Goal: Transaction & Acquisition: Purchase product/service

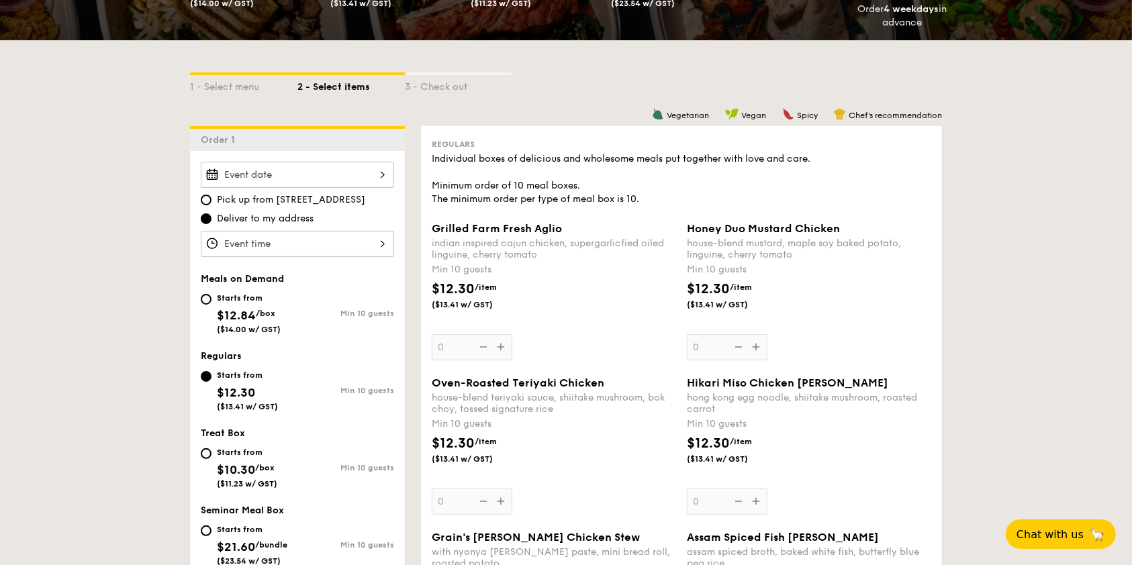
scroll to position [269, 0]
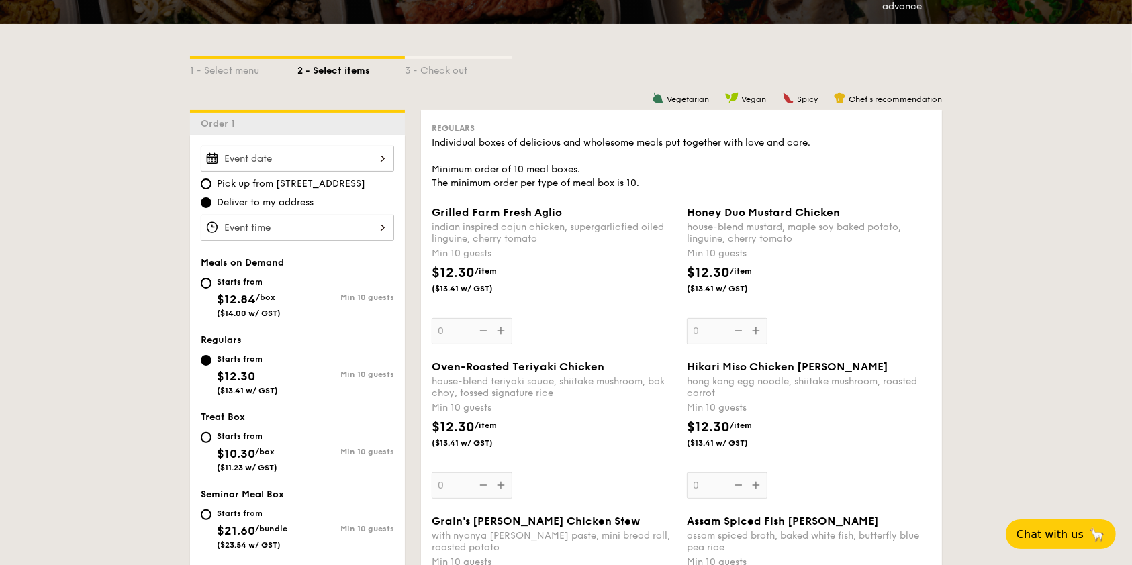
click at [394, 146] on div at bounding box center [297, 159] width 193 height 26
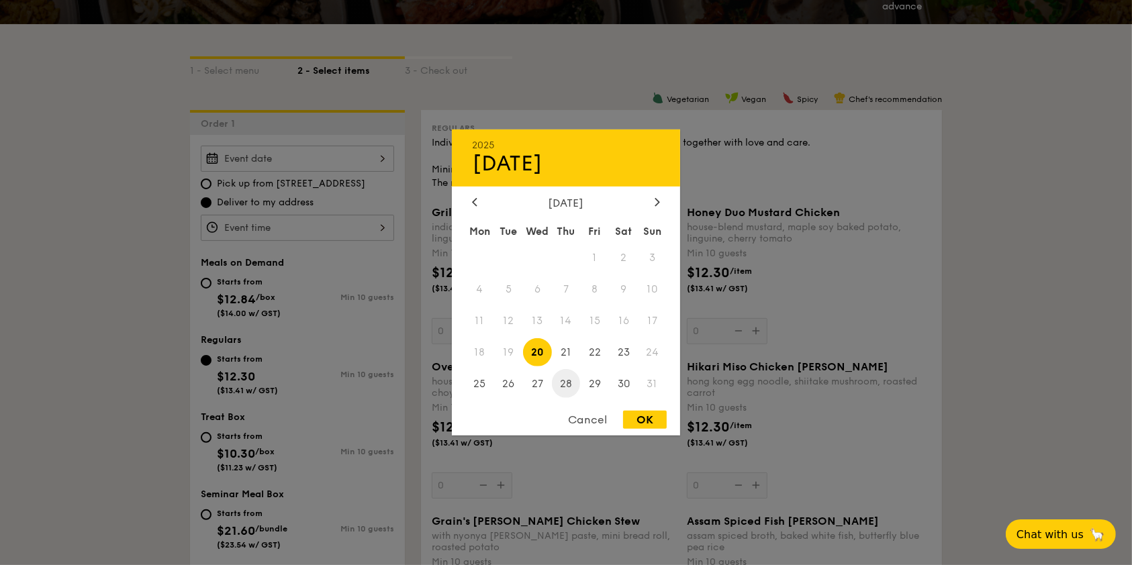
click at [569, 377] on span "28" at bounding box center [566, 383] width 29 height 29
click at [651, 420] on div "OK" at bounding box center [645, 420] width 44 height 18
type input "[DATE]"
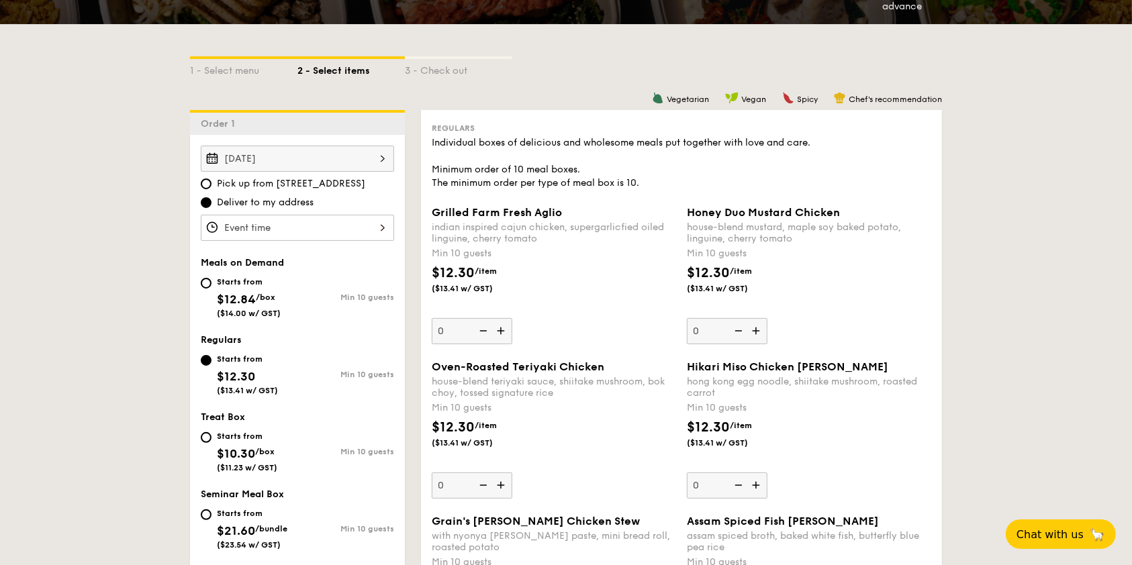
click at [394, 215] on div at bounding box center [297, 228] width 193 height 26
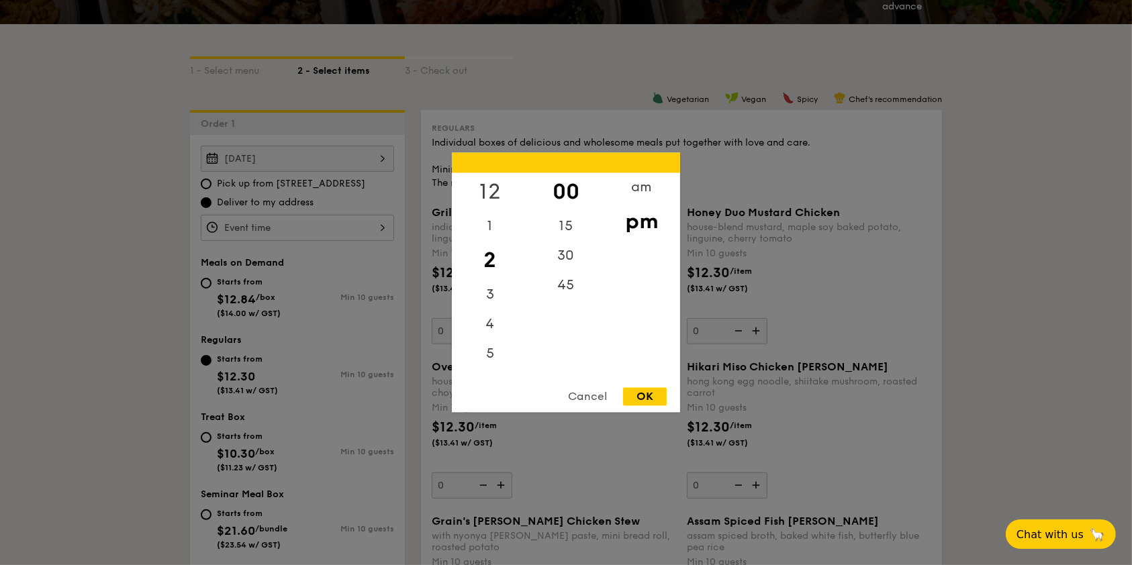
click at [500, 194] on div "12" at bounding box center [490, 192] width 76 height 39
click at [655, 408] on div "Cancel OK" at bounding box center [566, 400] width 228 height 25
click at [654, 394] on div "OK" at bounding box center [645, 397] width 44 height 18
type input "12:00PM"
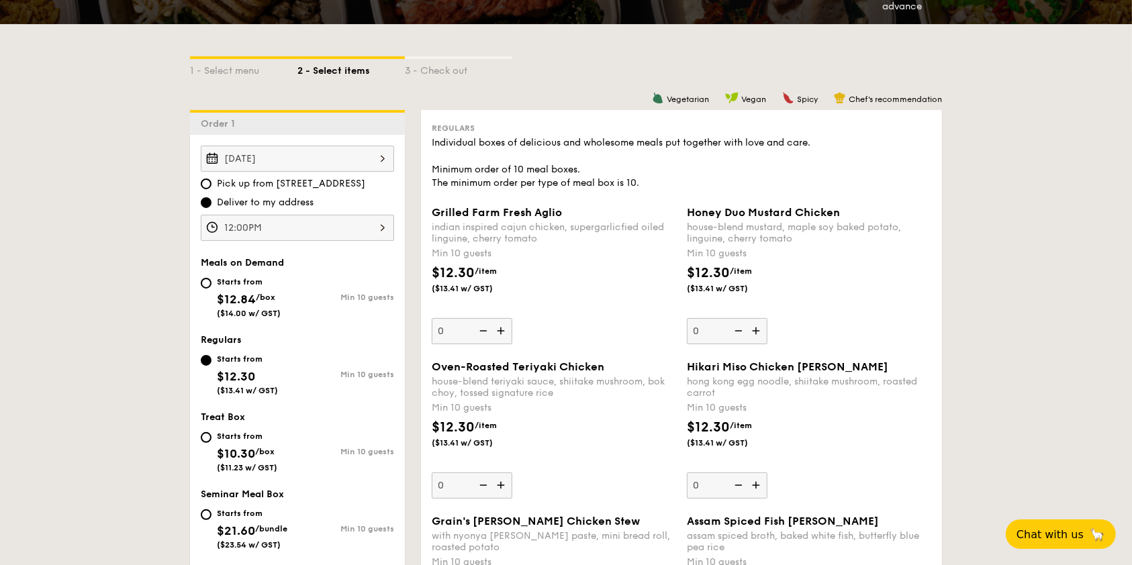
scroll to position [358, 0]
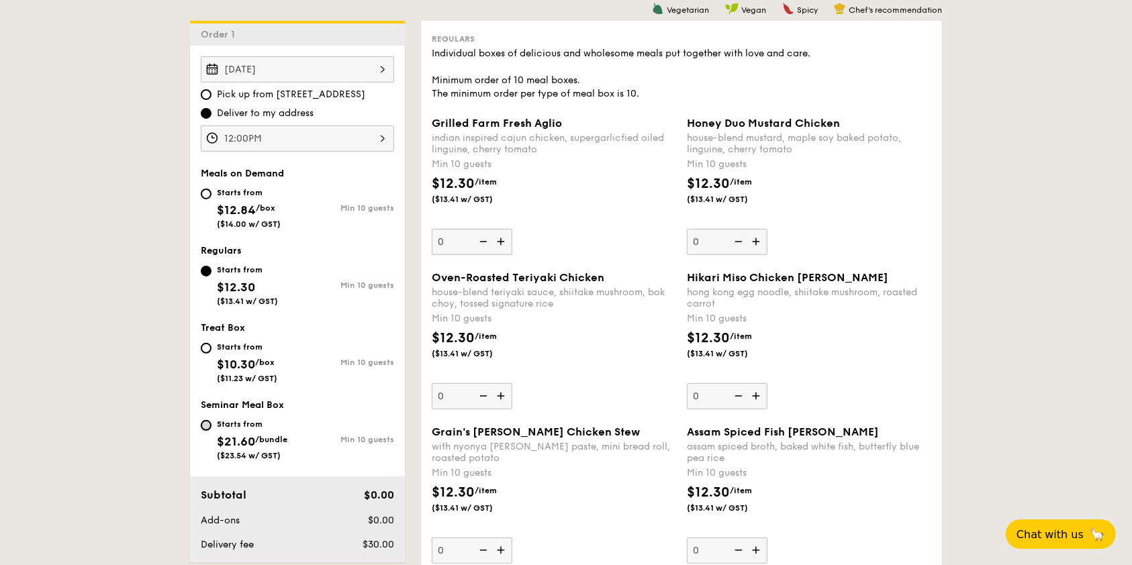
click at [212, 420] on input "Starts from $21.60 /bundle ($23.54 w/ GST) Min 10 guests" at bounding box center [206, 425] width 11 height 11
radio input "true"
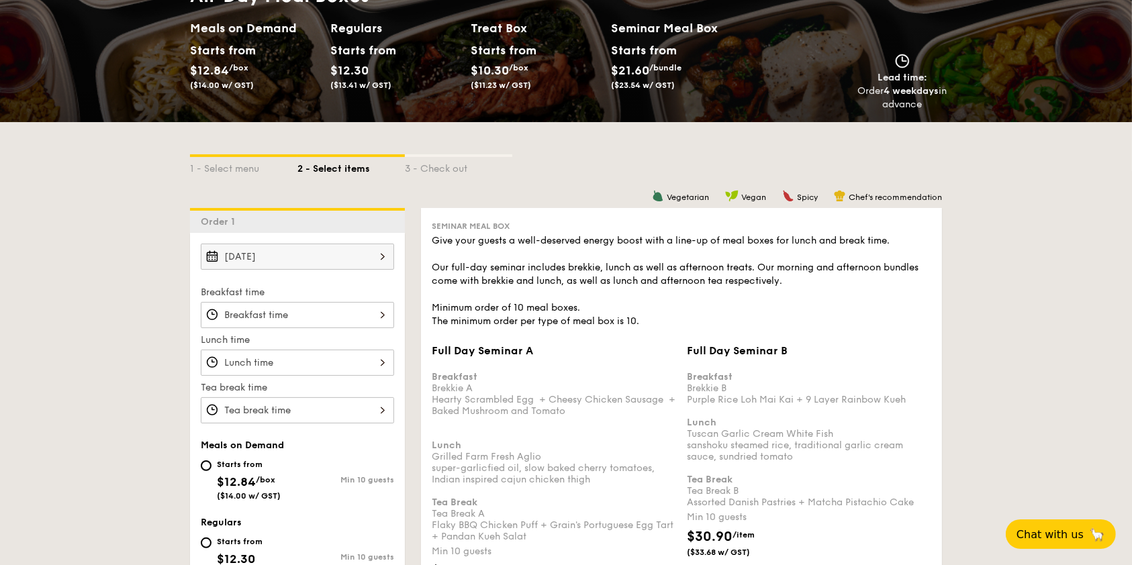
scroll to position [269, 0]
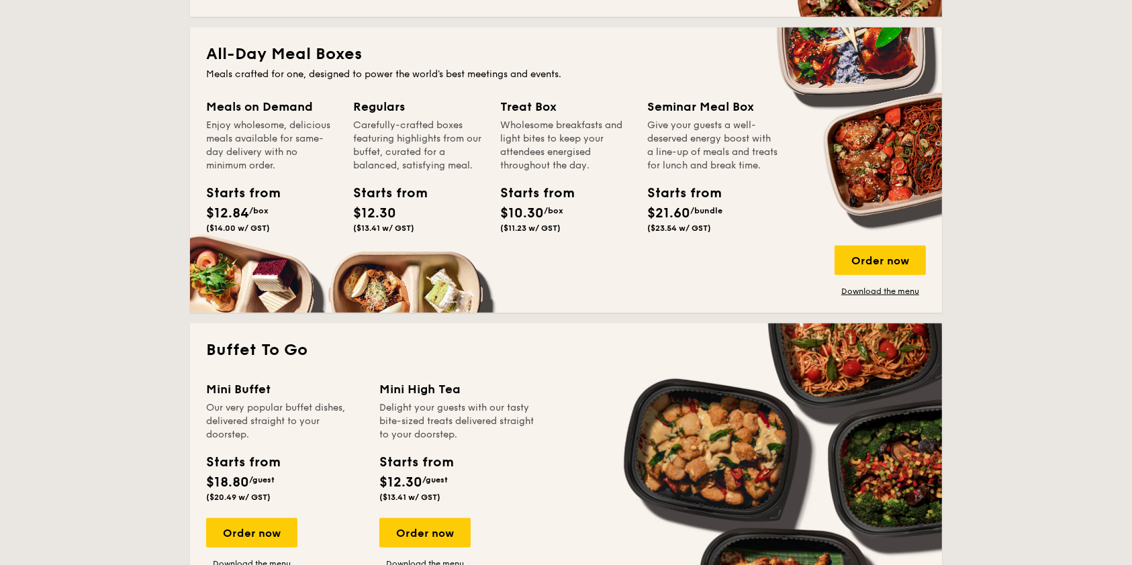
scroll to position [895, 0]
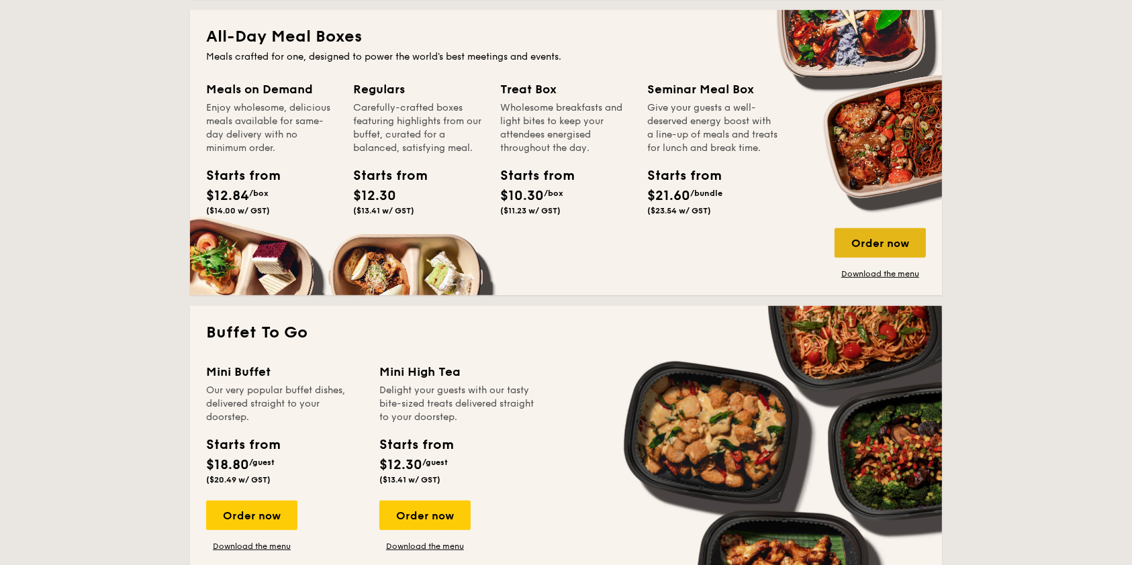
click at [835, 246] on div "Order now" at bounding box center [880, 243] width 91 height 30
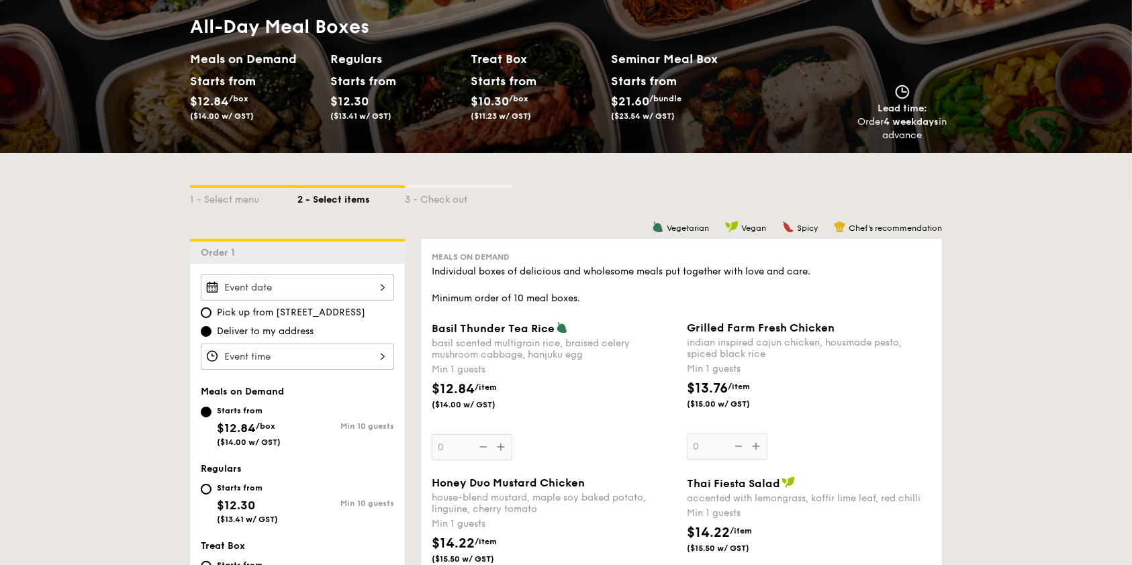
scroll to position [179, 0]
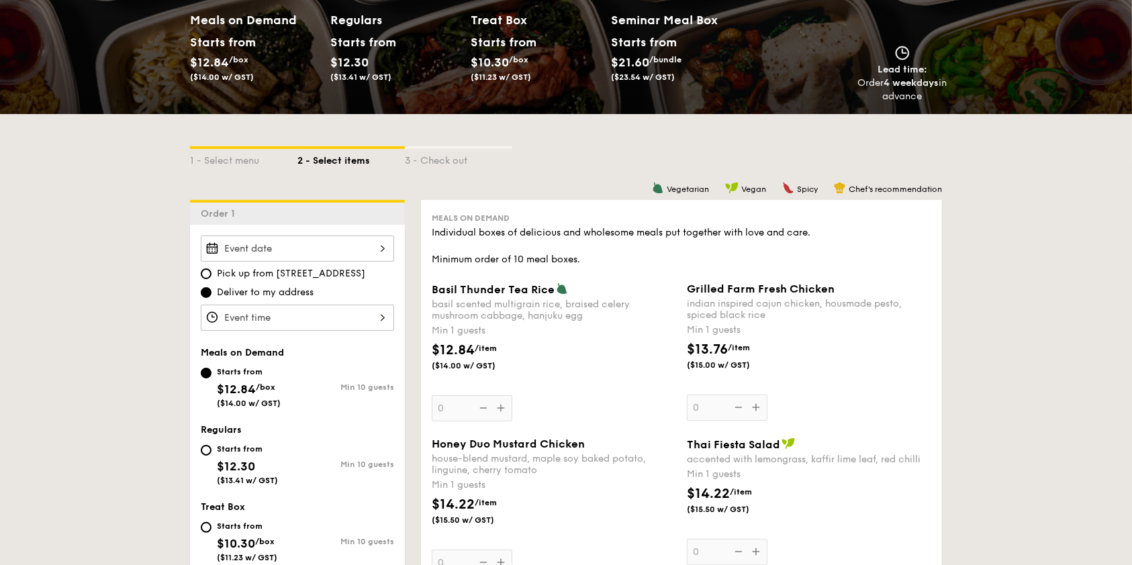
click at [394, 236] on div at bounding box center [297, 249] width 193 height 26
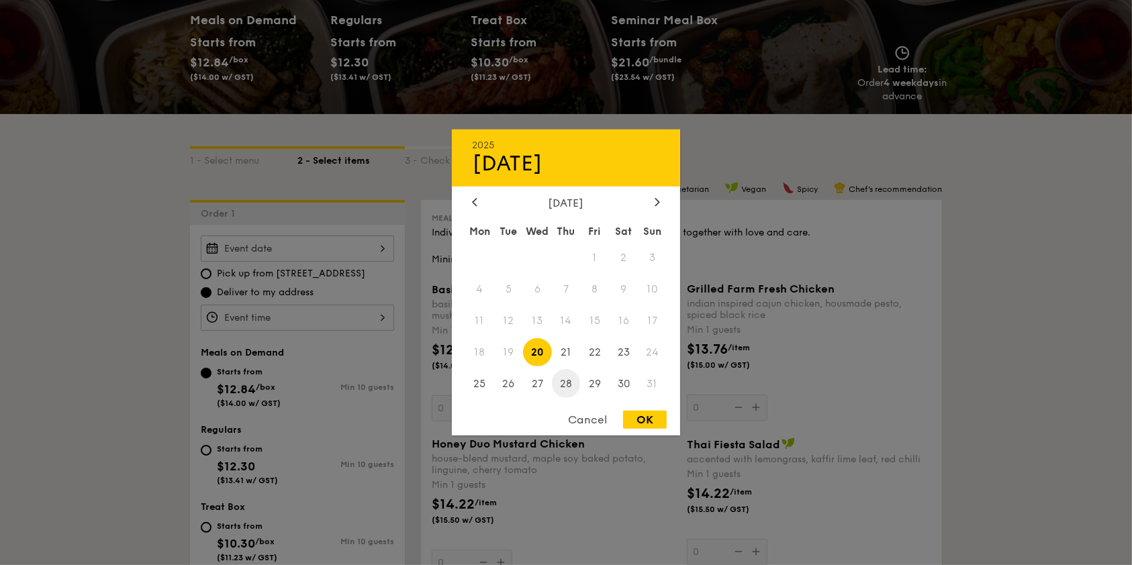
click at [567, 378] on span "28" at bounding box center [566, 383] width 29 height 29
click at [643, 420] on div "OK" at bounding box center [645, 420] width 44 height 18
type input "[DATE]"
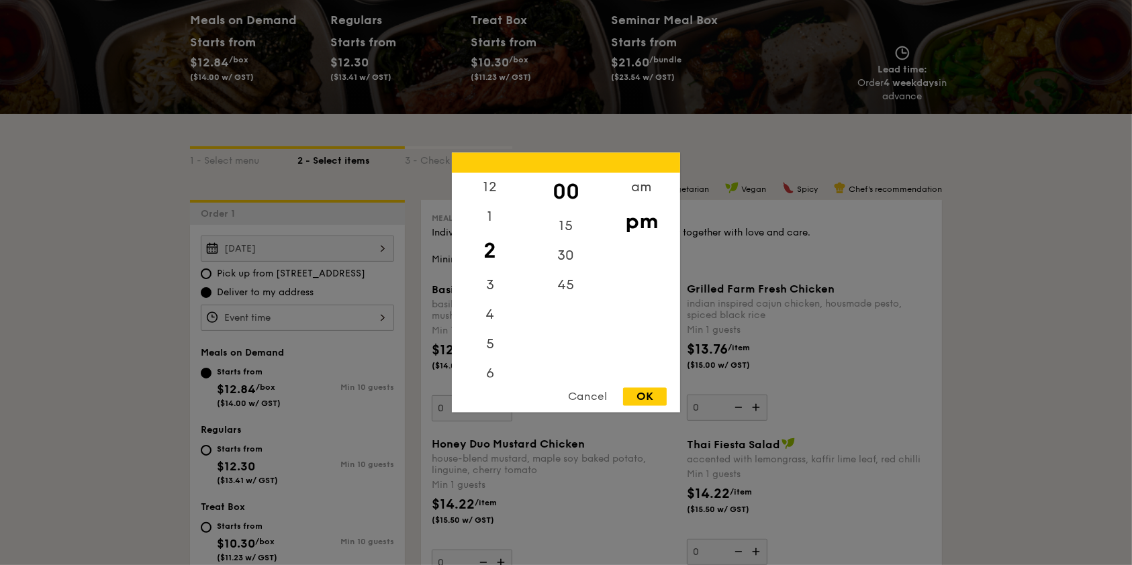
click at [394, 305] on div "12 1 2 3 4 5 6 7 8 9 10 11 00 15 30 45 am pm Cancel OK" at bounding box center [297, 318] width 193 height 26
click at [492, 186] on div "12" at bounding box center [490, 192] width 76 height 39
click at [646, 199] on div "am" at bounding box center [642, 192] width 76 height 39
click at [645, 201] on div "am" at bounding box center [642, 192] width 76 height 39
click at [492, 175] on div "12" at bounding box center [490, 188] width 76 height 30
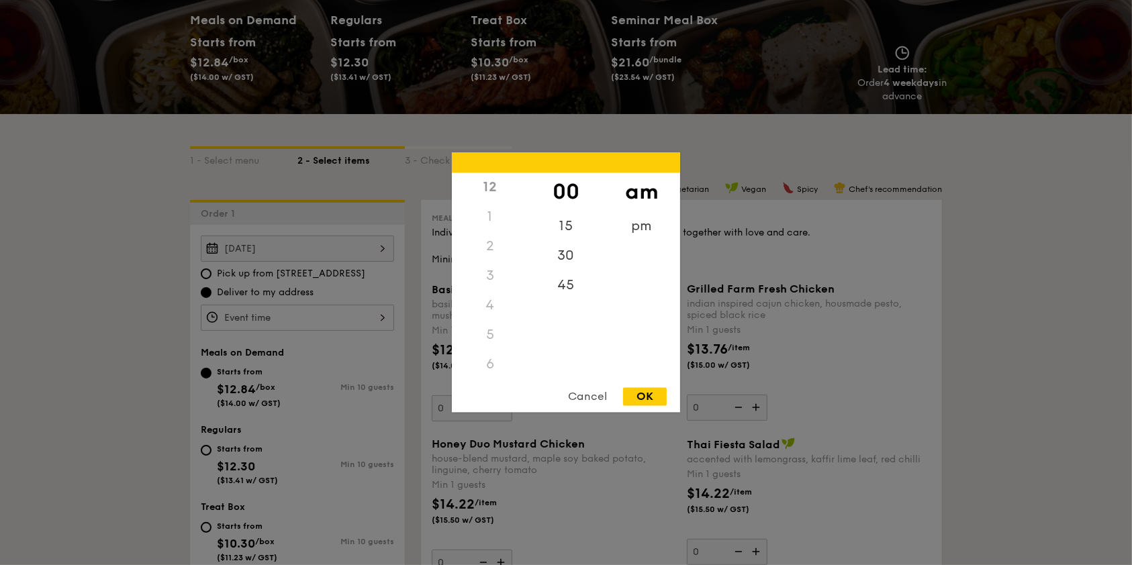
click at [494, 190] on div "12" at bounding box center [490, 188] width 76 height 30
click at [639, 221] on div "pm" at bounding box center [642, 231] width 76 height 39
drag, startPoint x: 631, startPoint y: 222, endPoint x: 633, endPoint y: 203, distance: 18.2
click at [633, 203] on div "pm" at bounding box center [642, 222] width 76 height 39
click at [650, 398] on div "OK" at bounding box center [645, 397] width 44 height 18
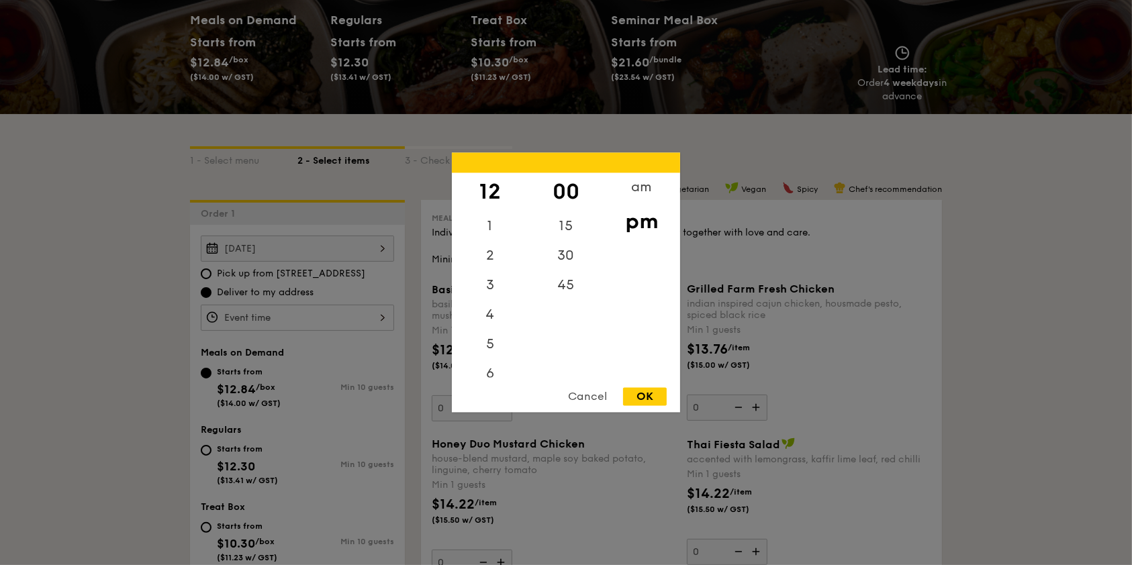
type input "12:00PM"
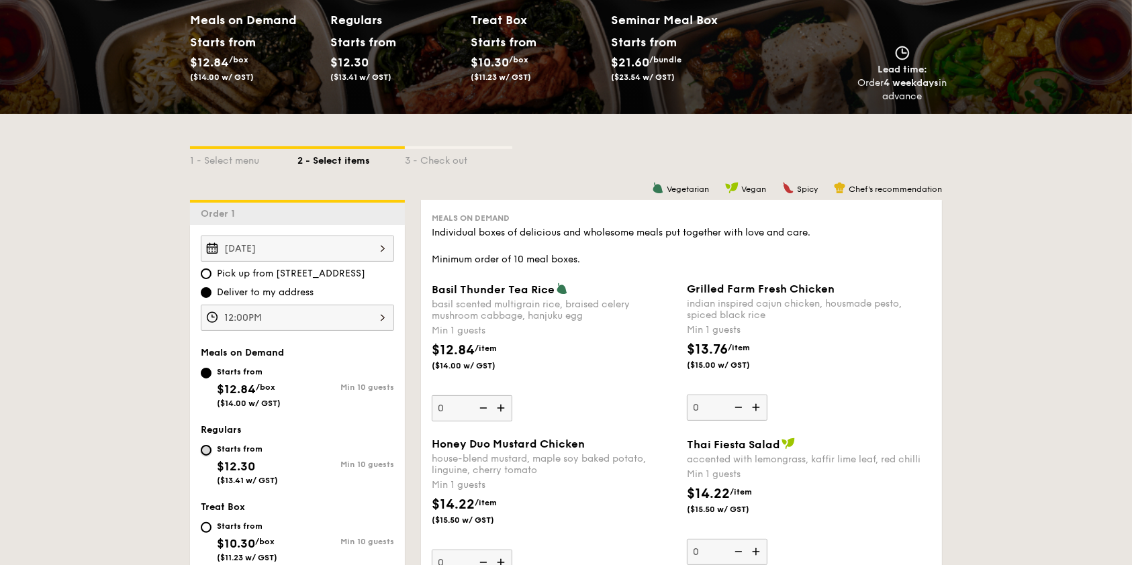
click at [212, 445] on input "Starts from $12.30 ($13.41 w/ GST) Min 10 guests" at bounding box center [206, 450] width 11 height 11
radio input "true"
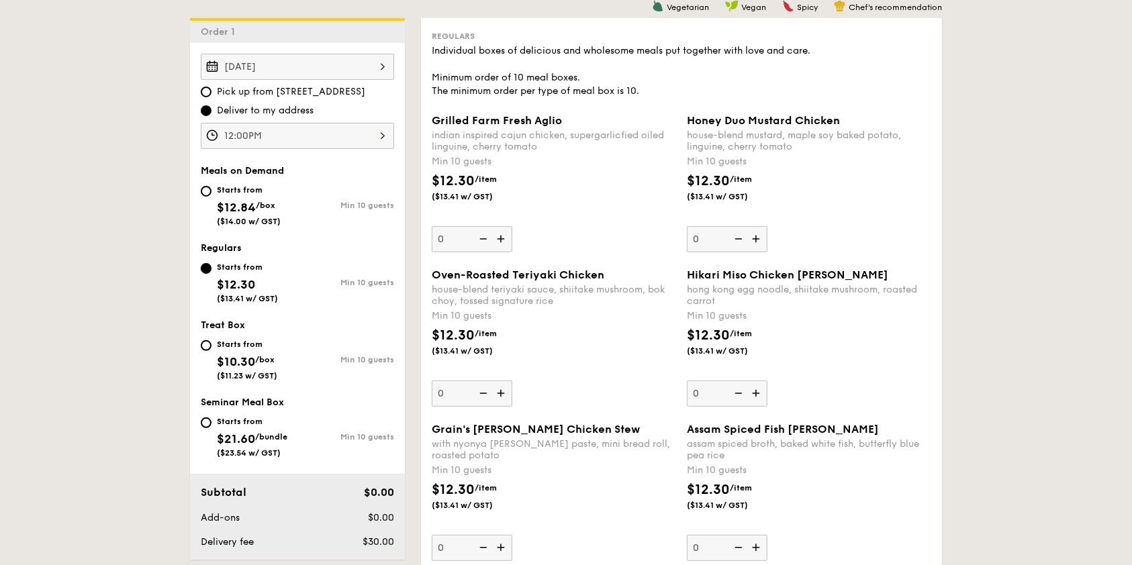
scroll to position [358, 0]
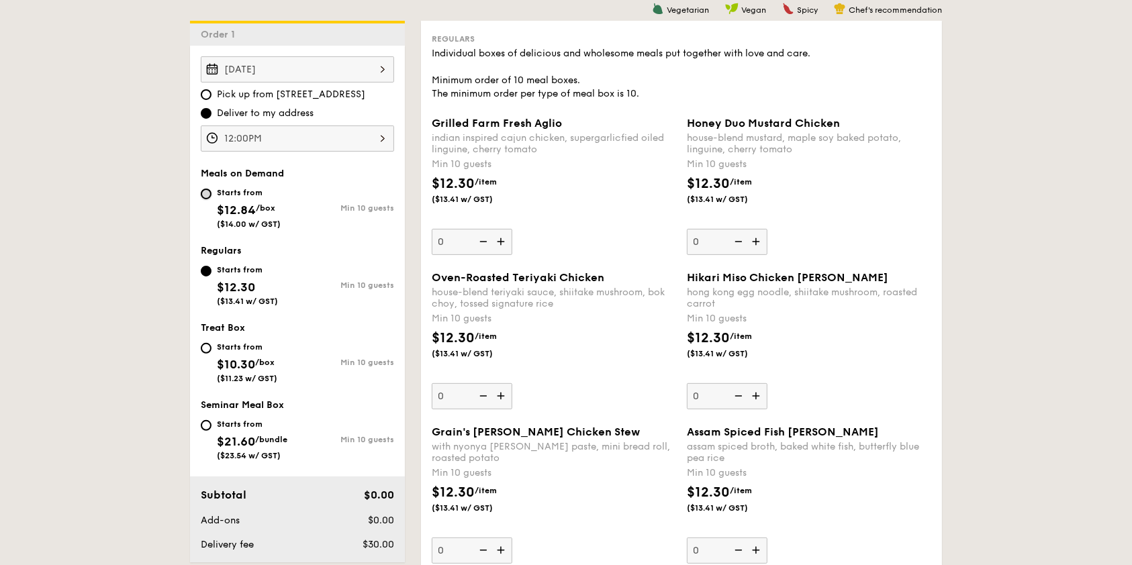
click at [212, 189] on input "Starts from $12.84 /box ($14.00 w/ GST) Min 10 guests" at bounding box center [206, 194] width 11 height 11
radio input "true"
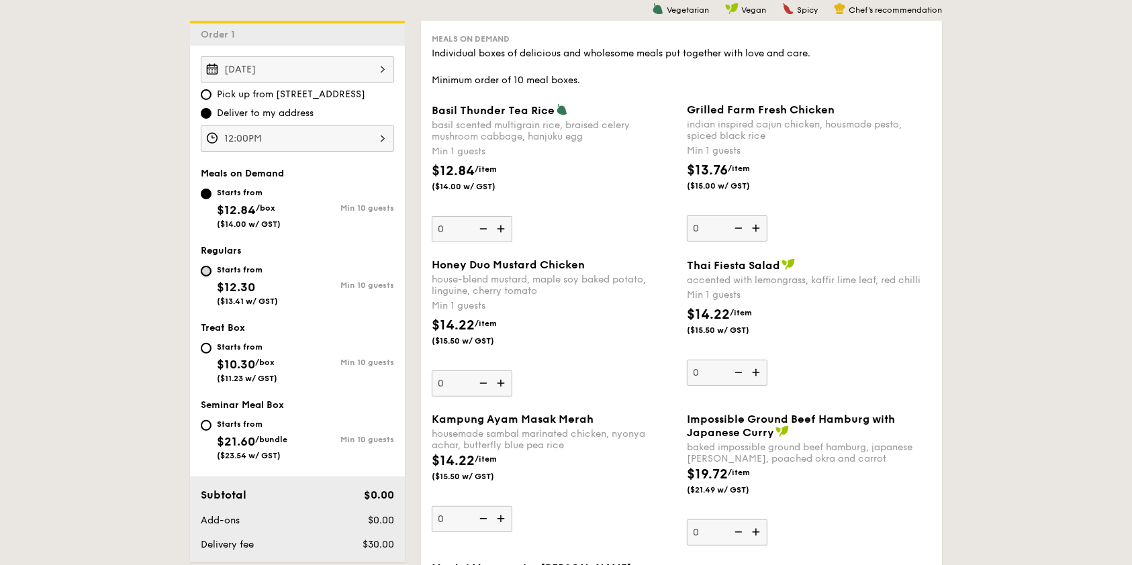
click at [212, 266] on input "Starts from $12.30 ($13.41 w/ GST) Min 10 guests" at bounding box center [206, 271] width 11 height 11
radio input "true"
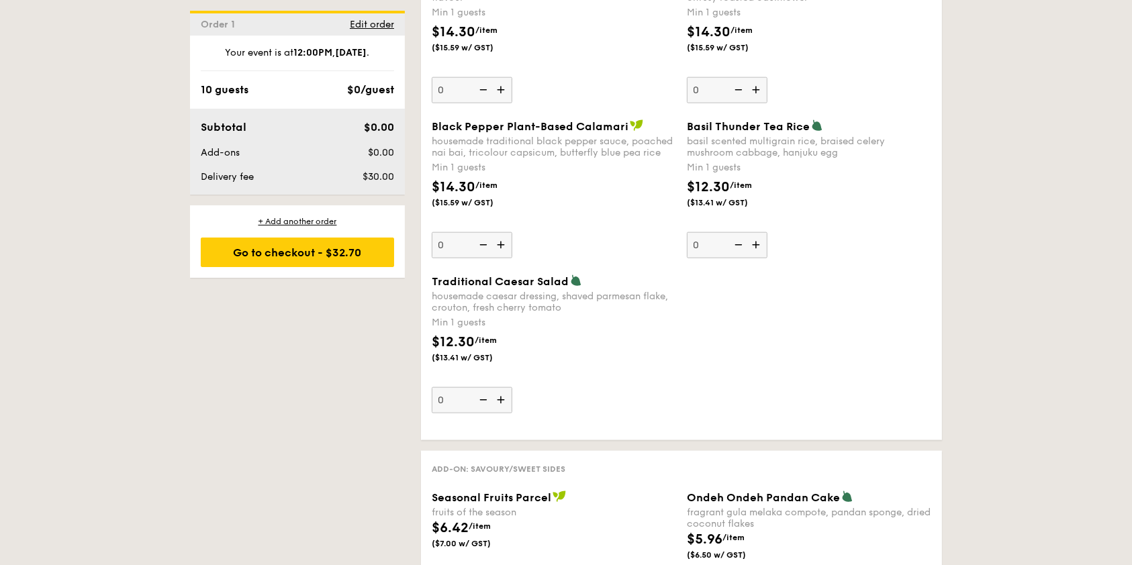
scroll to position [1612, 0]
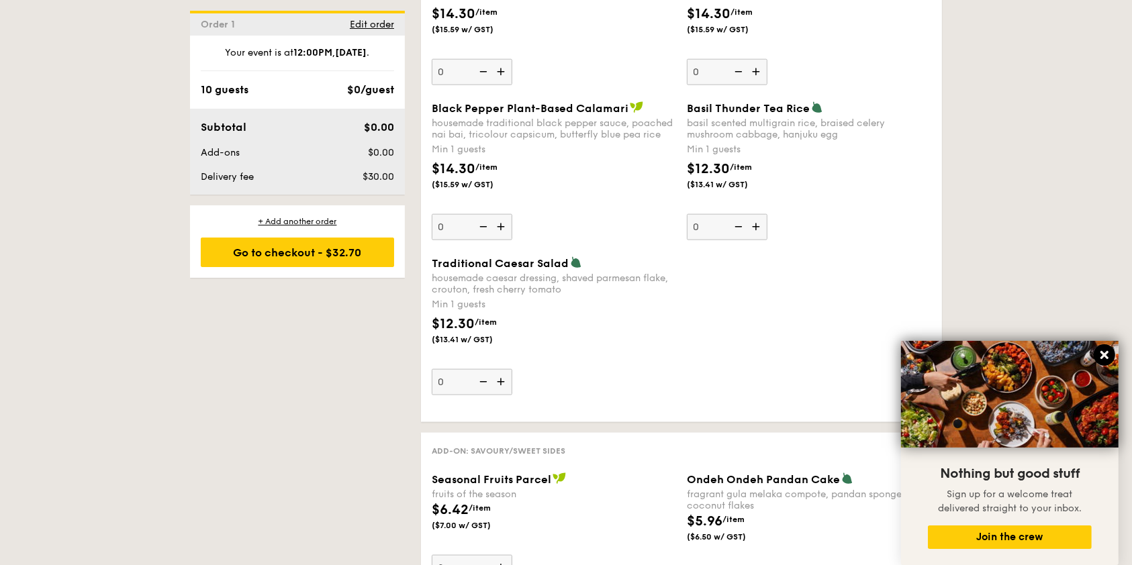
click at [1103, 351] on icon at bounding box center [1105, 355] width 12 height 12
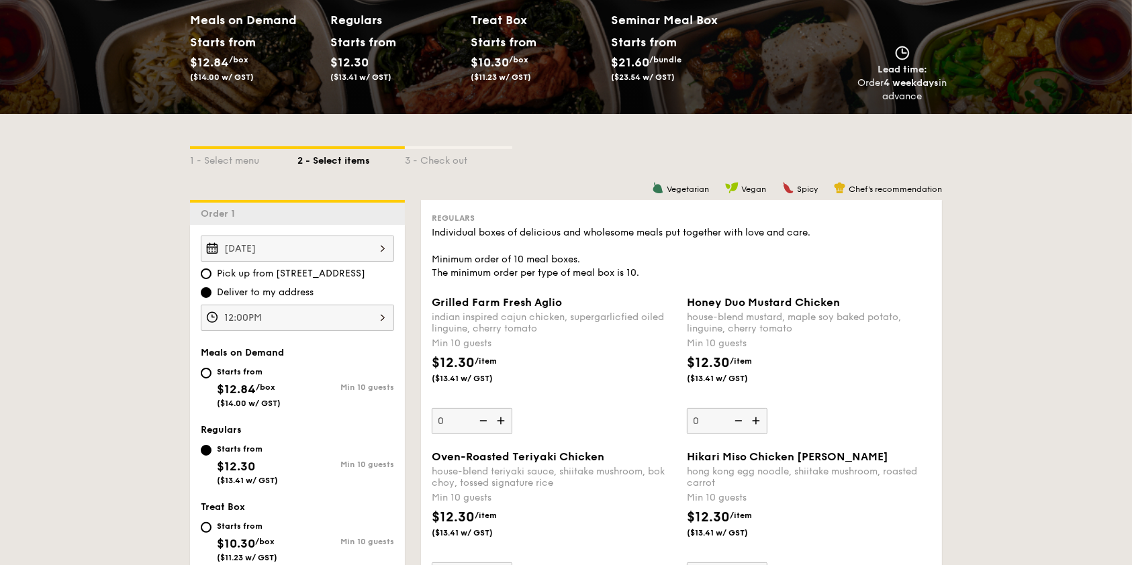
scroll to position [269, 0]
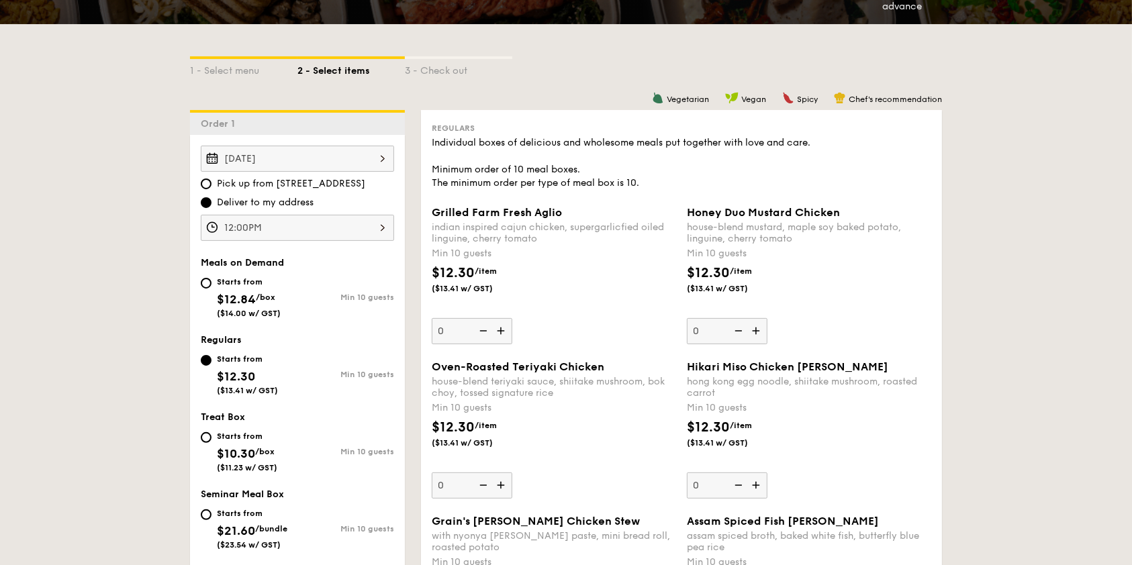
click at [297, 428] on div "Starts from $10.30 /box ($11.23 w/ GST)" at bounding box center [249, 450] width 97 height 44
click at [212, 432] on input "Starts from $10.30 /box ($11.23 w/ GST) Min 10 guests" at bounding box center [206, 437] width 11 height 11
radio input "true"
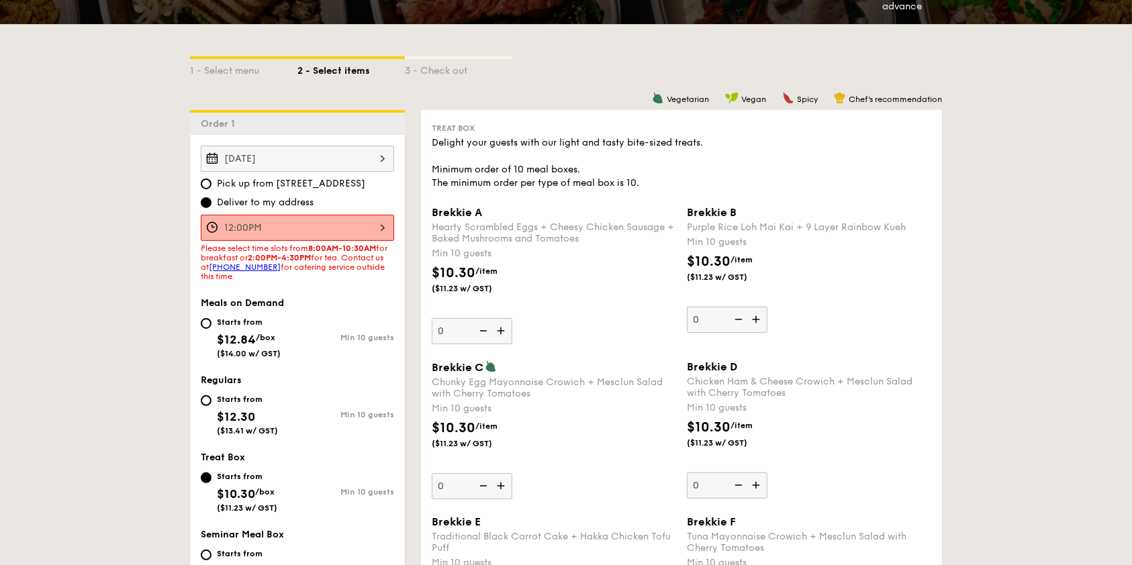
click at [292, 392] on div "Starts from $12.30 ($13.41 w/ GST)" at bounding box center [249, 414] width 97 height 44
click at [212, 396] on input "Starts from $12.30 ($13.41 w/ GST) Min 10 guests" at bounding box center [206, 401] width 11 height 11
radio input "true"
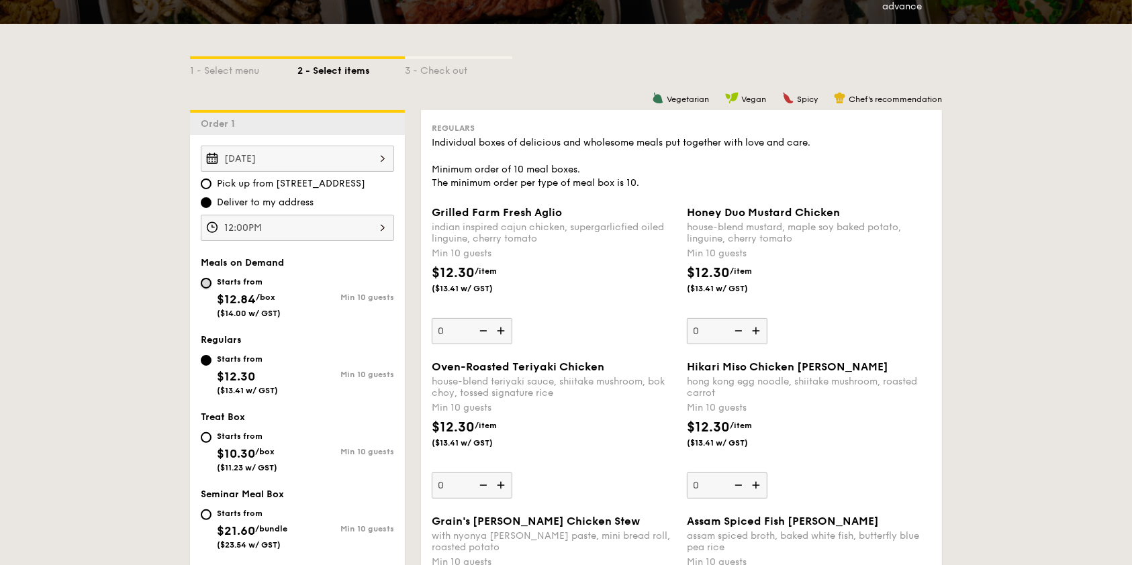
click at [212, 278] on input "Starts from $12.84 /box ($14.00 w/ GST) Min 10 guests" at bounding box center [206, 283] width 11 height 11
radio input "true"
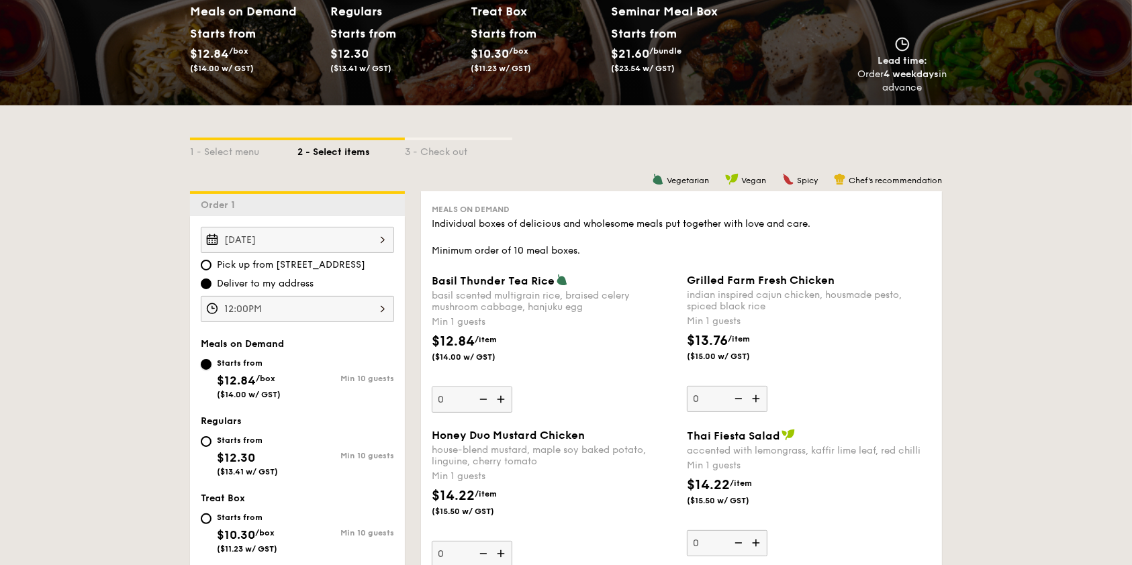
scroll to position [179, 0]
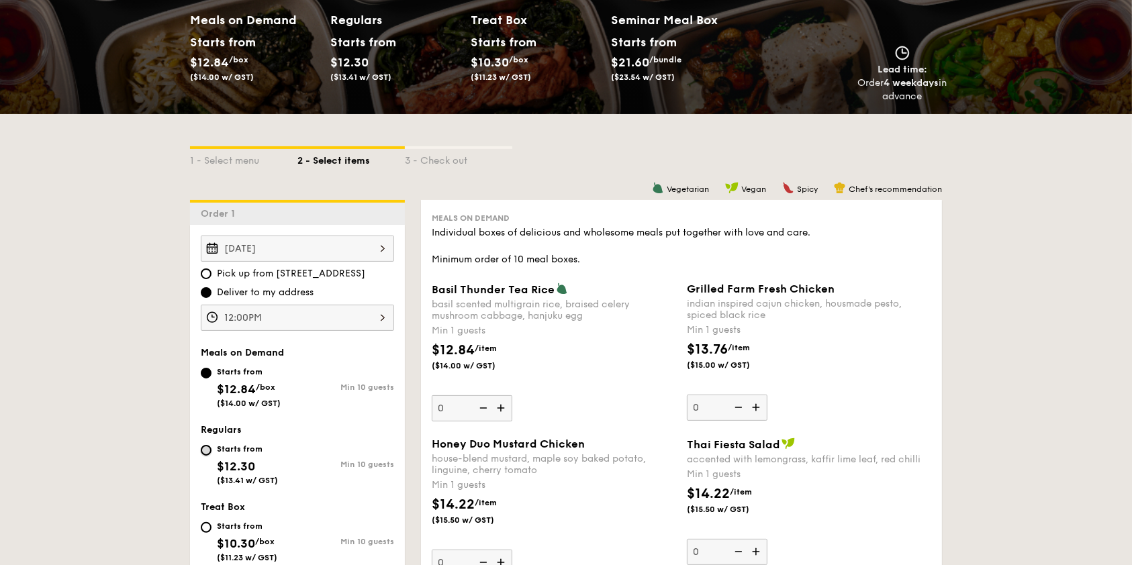
click at [212, 445] on input "Starts from $12.30 ($13.41 w/ GST) Min 10 guests" at bounding box center [206, 450] width 11 height 11
radio input "true"
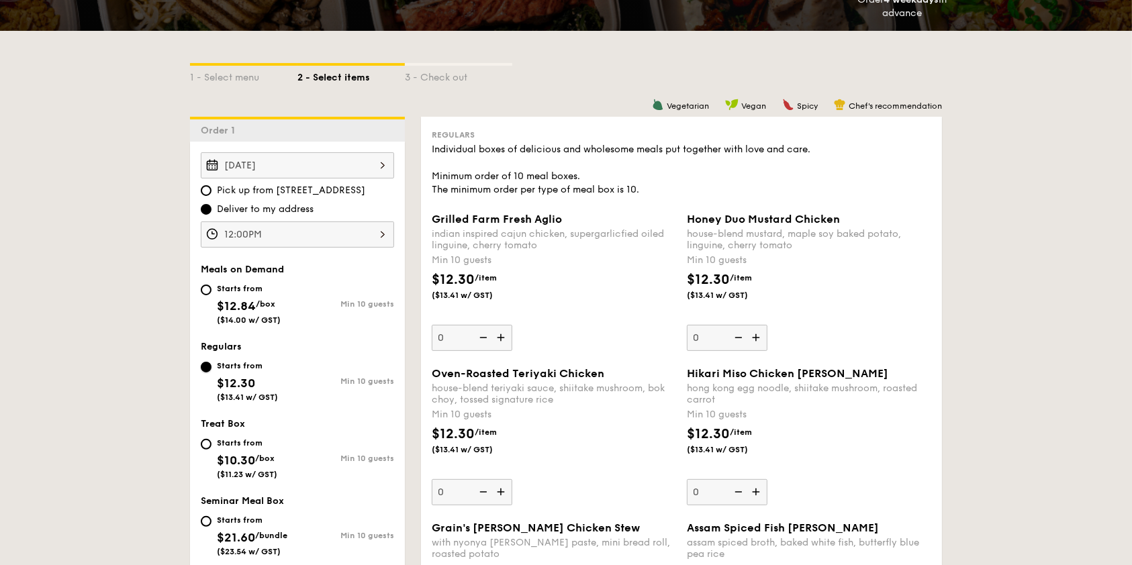
scroll to position [358, 0]
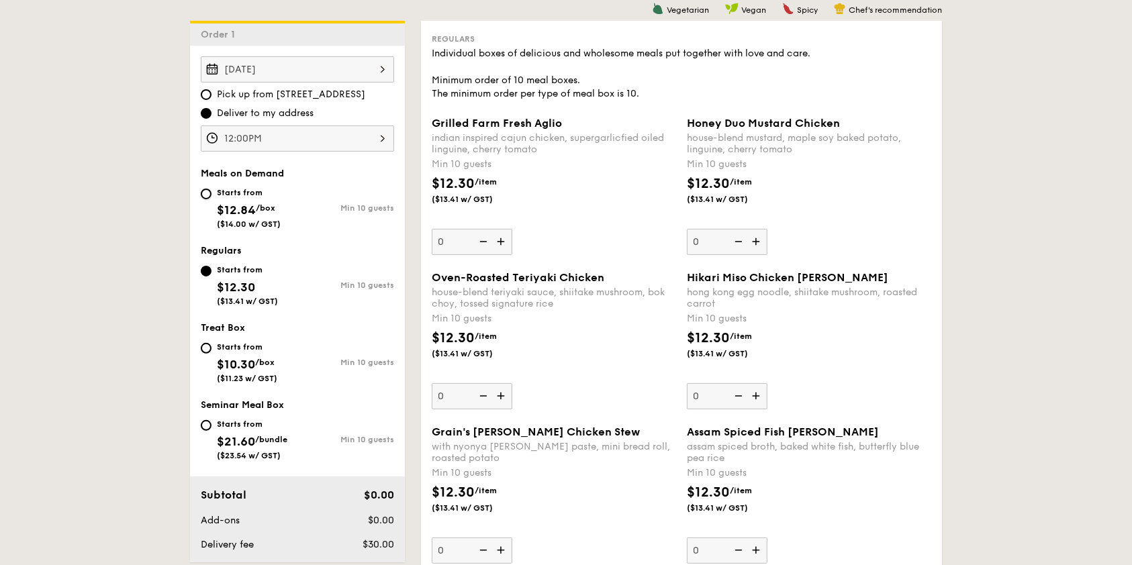
click at [212, 189] on input "Starts from $12.84 /box ($14.00 w/ GST) Min 10 guests" at bounding box center [206, 194] width 11 height 11
radio input "true"
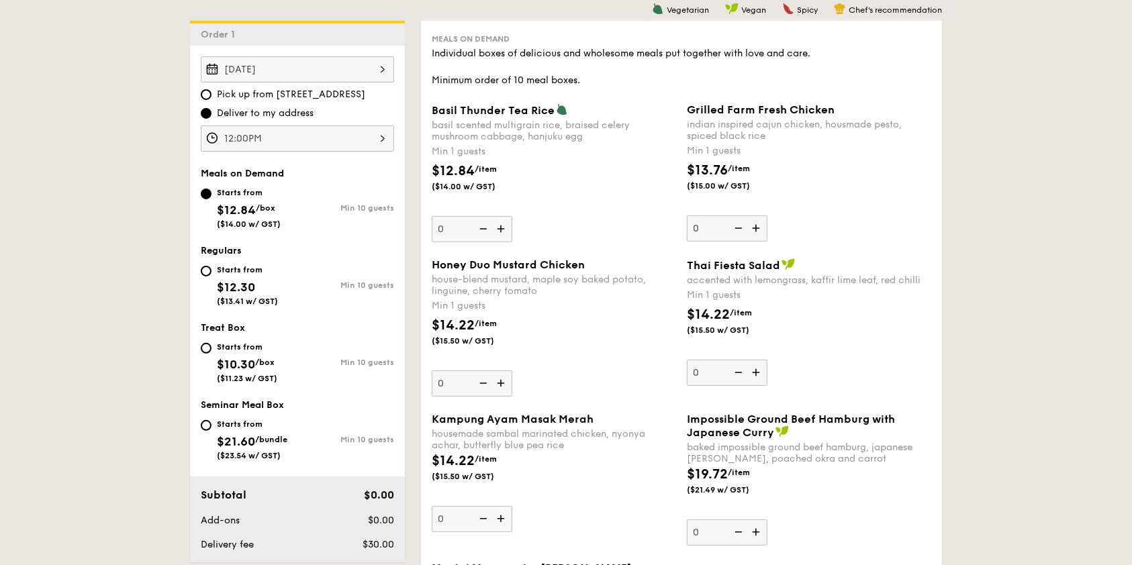
click at [512, 506] on img at bounding box center [502, 519] width 20 height 26
click at [512, 506] on input "0" at bounding box center [472, 519] width 81 height 26
click at [512, 506] on img at bounding box center [502, 519] width 20 height 26
click at [512, 506] on input "1" at bounding box center [472, 519] width 81 height 26
click at [512, 506] on img at bounding box center [502, 519] width 20 height 26
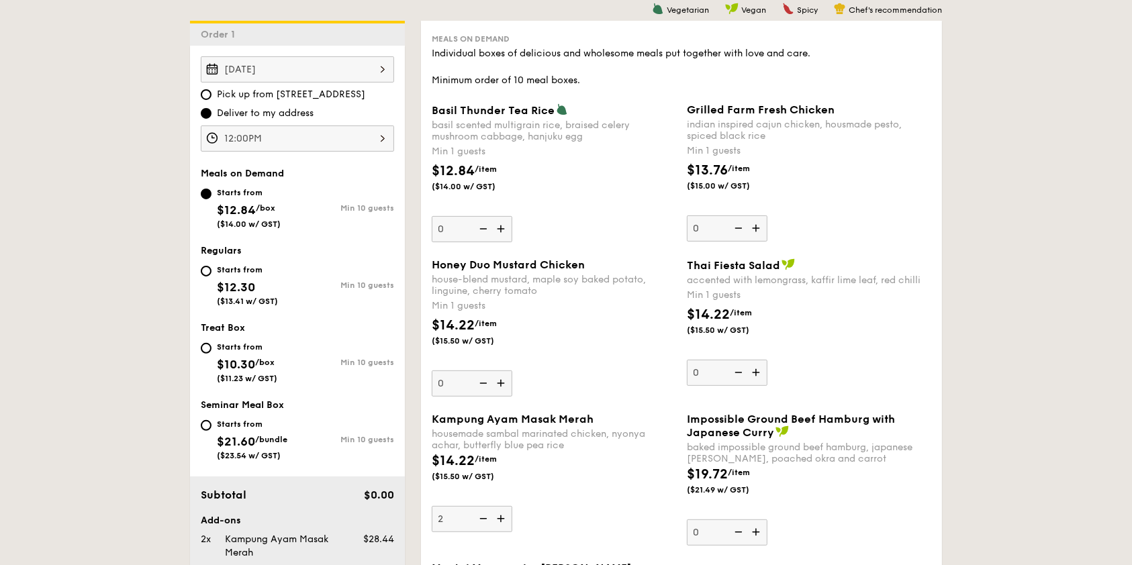
click at [512, 506] on input "2" at bounding box center [472, 519] width 81 height 26
click at [512, 506] on img at bounding box center [502, 519] width 20 height 26
click at [512, 506] on input "3" at bounding box center [472, 519] width 81 height 26
click at [512, 506] on img at bounding box center [502, 519] width 20 height 26
click at [512, 506] on input "4" at bounding box center [472, 519] width 81 height 26
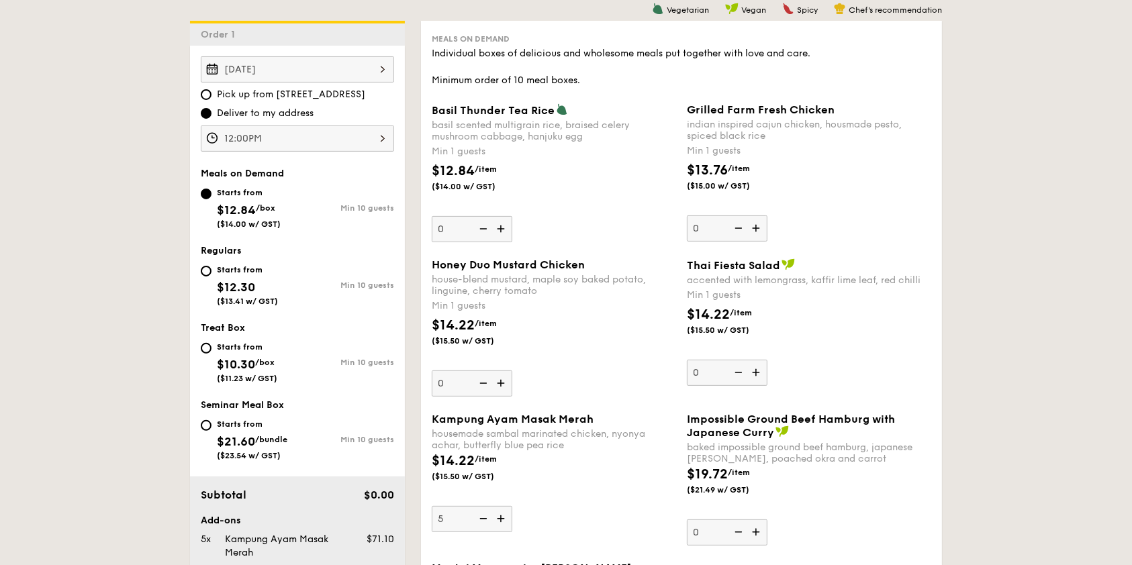
click at [512, 506] on img at bounding box center [502, 519] width 20 height 26
click at [512, 506] on input "5" at bounding box center [472, 519] width 81 height 26
click at [512, 506] on img at bounding box center [502, 519] width 20 height 26
click at [512, 506] on input "6" at bounding box center [472, 519] width 81 height 26
click at [512, 506] on img at bounding box center [502, 519] width 20 height 26
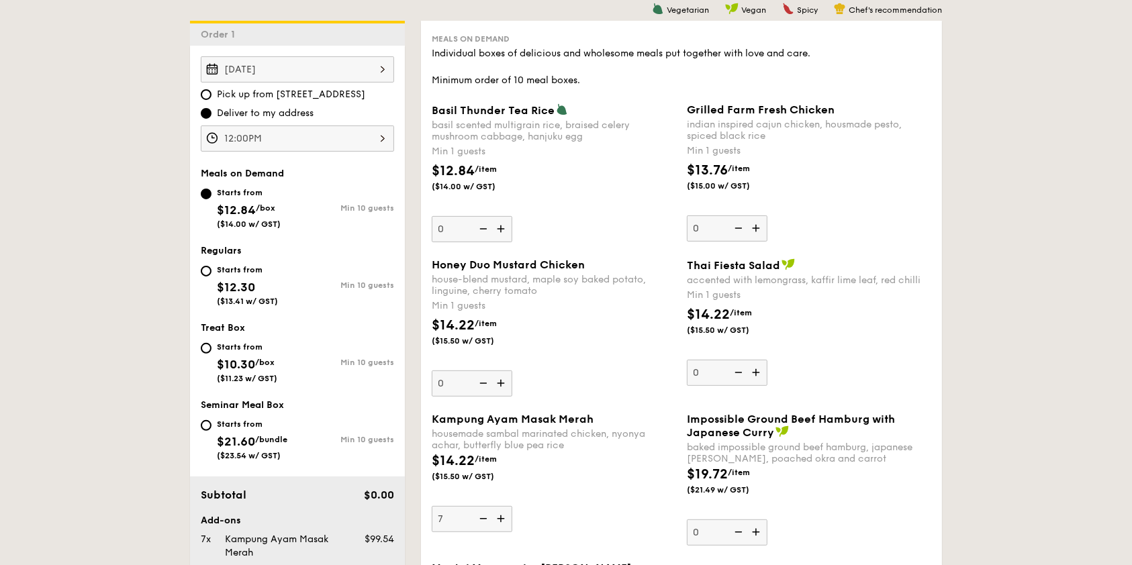
click at [512, 506] on input "7" at bounding box center [472, 519] width 81 height 26
click at [512, 506] on img at bounding box center [502, 519] width 20 height 26
click at [512, 506] on input "8" at bounding box center [472, 519] width 81 height 26
click at [512, 506] on img at bounding box center [502, 519] width 20 height 26
click at [512, 506] on input "9" at bounding box center [472, 519] width 81 height 26
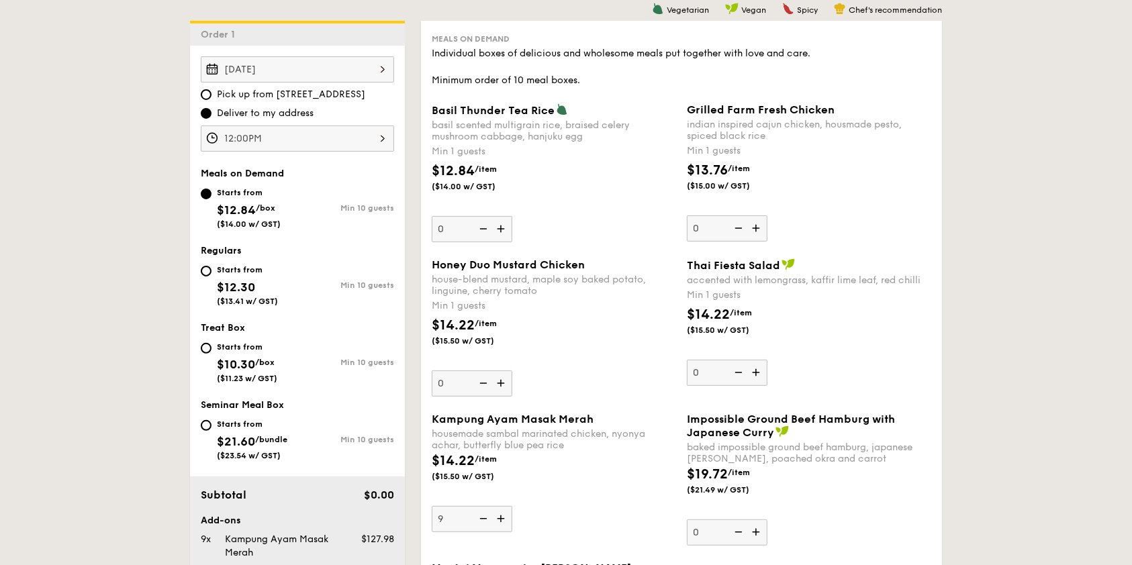
type input "10"
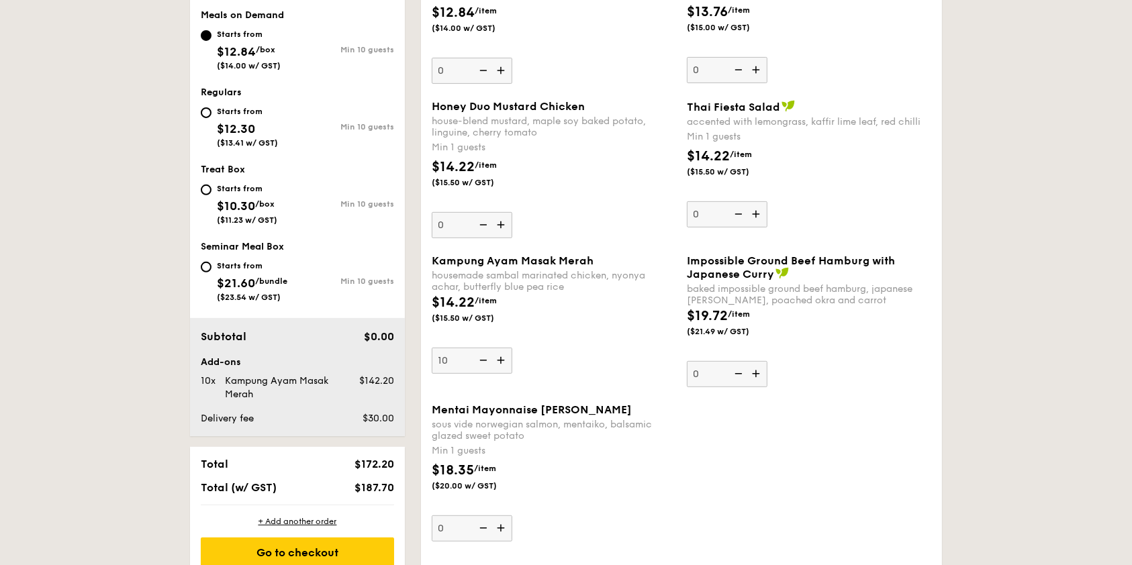
scroll to position [537, 0]
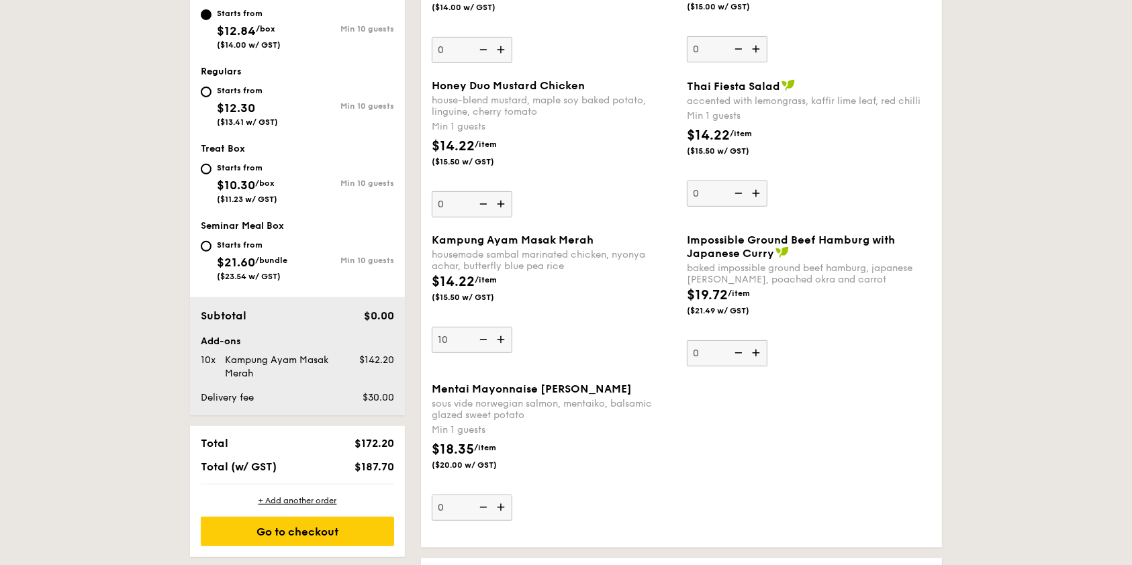
click at [512, 495] on img at bounding box center [502, 508] width 20 height 26
click at [512, 495] on input "0" at bounding box center [472, 508] width 81 height 26
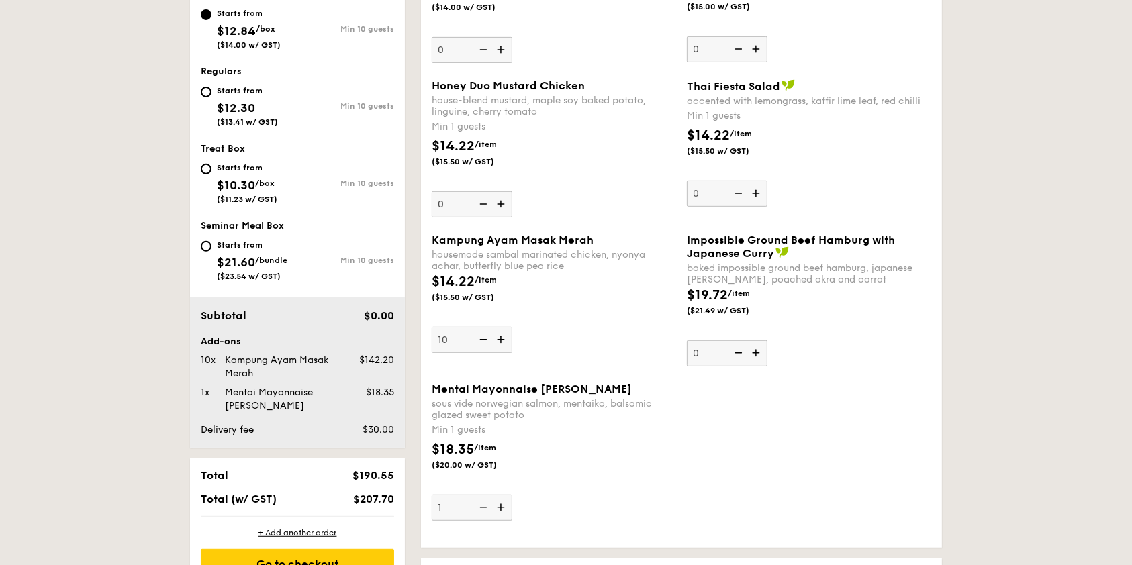
click at [512, 495] on img at bounding box center [502, 508] width 20 height 26
click at [512, 495] on input "1" at bounding box center [472, 508] width 81 height 26
click at [512, 495] on img at bounding box center [502, 508] width 20 height 26
click at [512, 495] on input "2" at bounding box center [472, 508] width 81 height 26
click at [512, 495] on img at bounding box center [502, 508] width 20 height 26
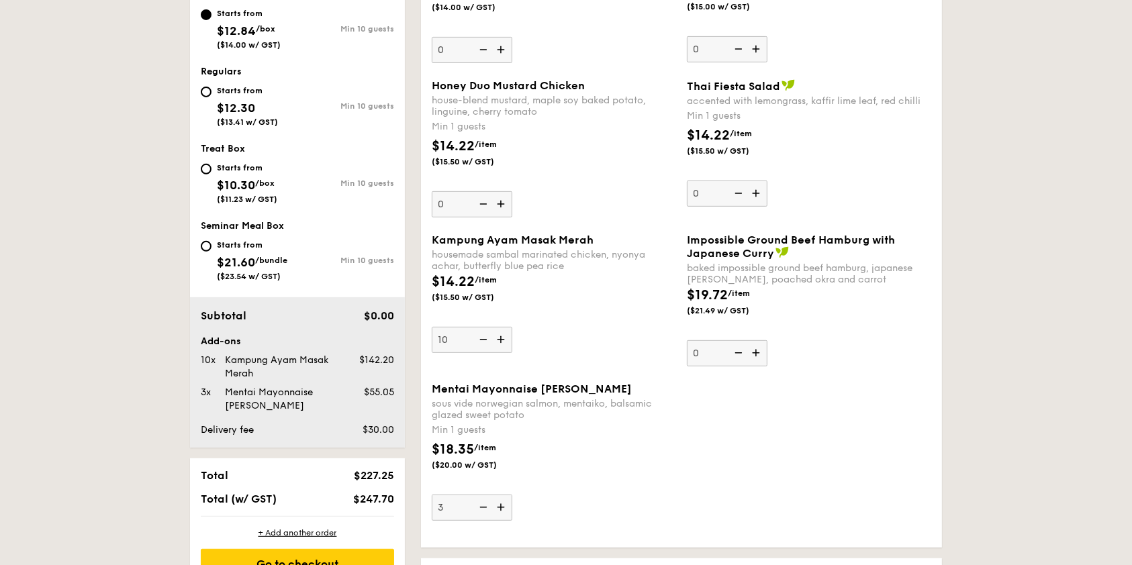
click at [512, 495] on input "3" at bounding box center [472, 508] width 81 height 26
click at [512, 495] on img at bounding box center [502, 508] width 20 height 26
click at [512, 495] on input "4" at bounding box center [472, 508] width 81 height 26
click at [512, 495] on img at bounding box center [502, 508] width 20 height 26
click at [512, 495] on input "5" at bounding box center [472, 508] width 81 height 26
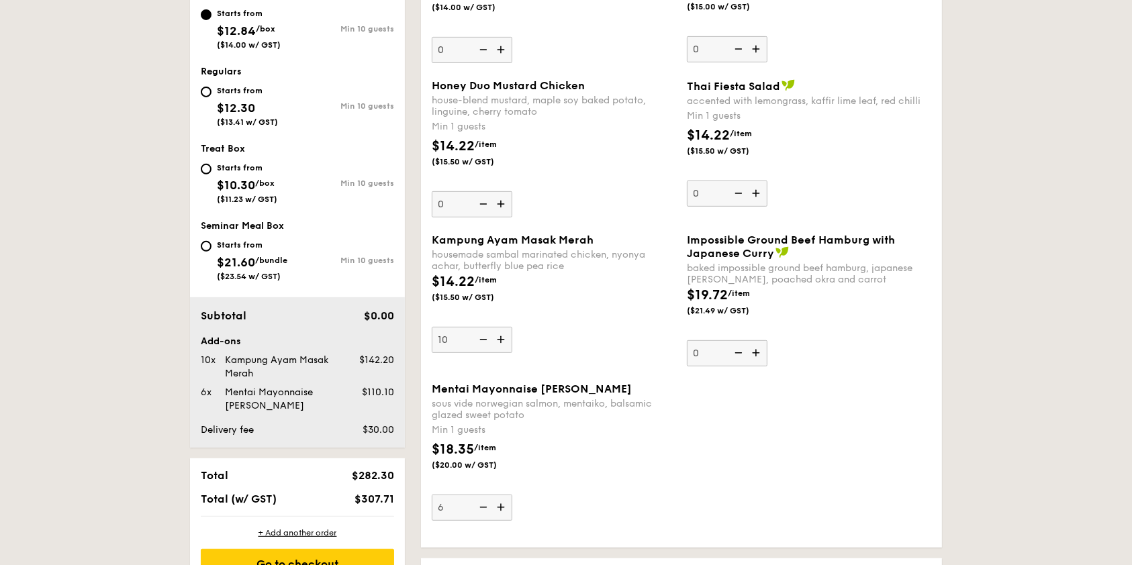
click at [512, 495] on img at bounding box center [502, 508] width 20 height 26
click at [512, 495] on input "6" at bounding box center [472, 508] width 81 height 26
click at [512, 495] on img at bounding box center [502, 508] width 20 height 26
click at [512, 495] on input "7" at bounding box center [472, 508] width 81 height 26
click at [512, 495] on img at bounding box center [502, 508] width 20 height 26
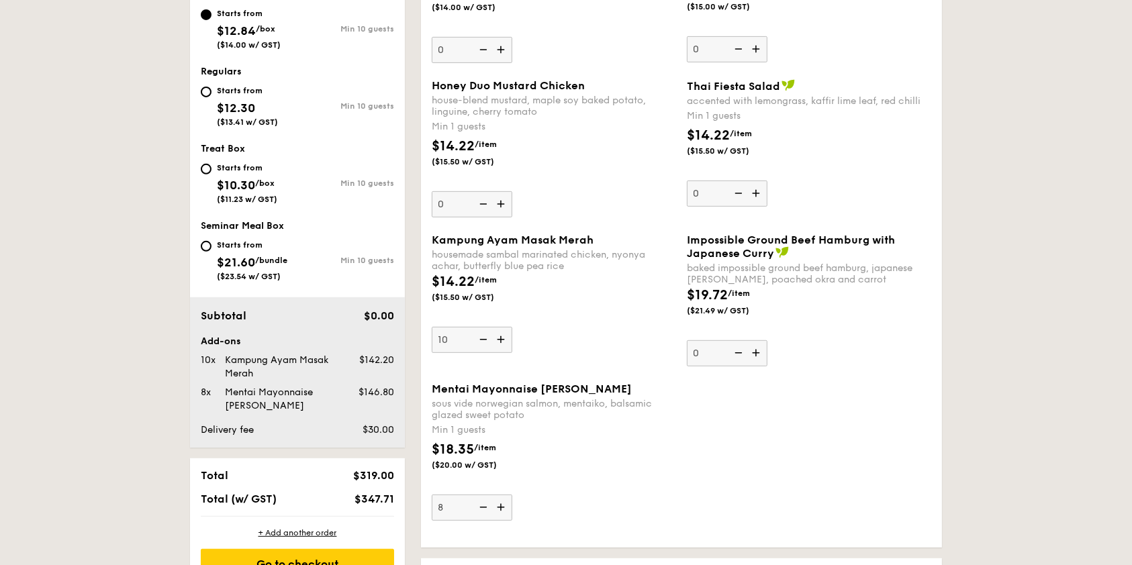
click at [512, 495] on input "8" at bounding box center [472, 508] width 81 height 26
click at [512, 495] on img at bounding box center [502, 508] width 20 height 26
click at [512, 495] on input "9" at bounding box center [472, 508] width 81 height 26
click at [512, 495] on img at bounding box center [502, 508] width 20 height 26
click at [512, 495] on input "10" at bounding box center [472, 508] width 81 height 26
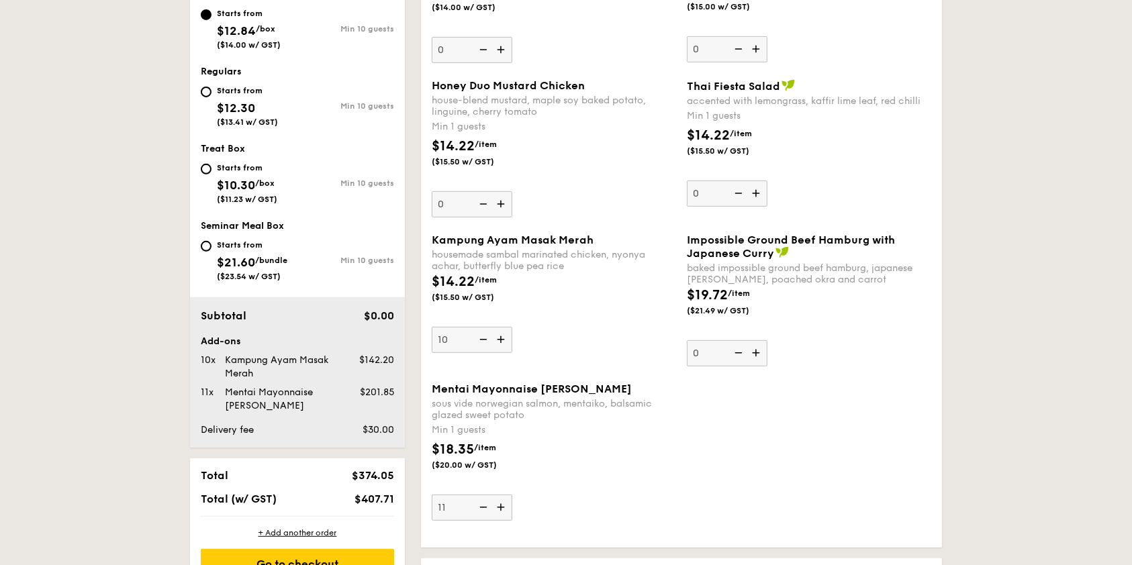
click at [512, 495] on img at bounding box center [502, 508] width 20 height 26
click at [512, 495] on input "11" at bounding box center [472, 508] width 81 height 26
click at [512, 495] on img at bounding box center [502, 508] width 20 height 26
click at [512, 495] on input "12" at bounding box center [472, 508] width 81 height 26
click at [512, 495] on img at bounding box center [502, 508] width 20 height 26
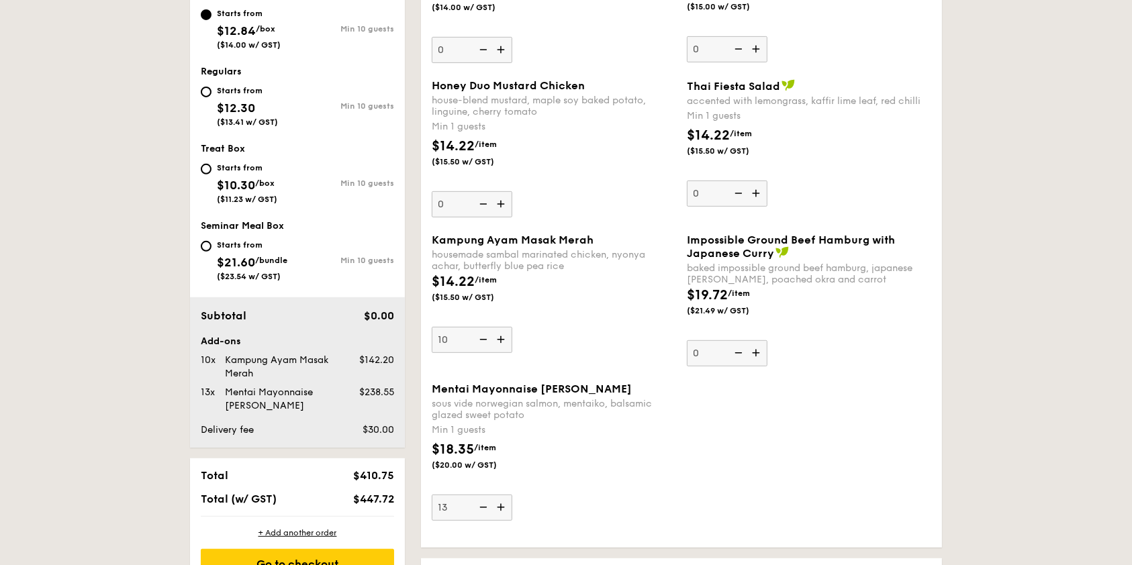
click at [512, 495] on input "13" at bounding box center [472, 508] width 81 height 26
click at [512, 495] on img at bounding box center [502, 508] width 20 height 26
click at [512, 495] on input "14" at bounding box center [472, 508] width 81 height 26
click at [512, 495] on img at bounding box center [502, 508] width 20 height 26
click at [512, 495] on input "15" at bounding box center [472, 508] width 81 height 26
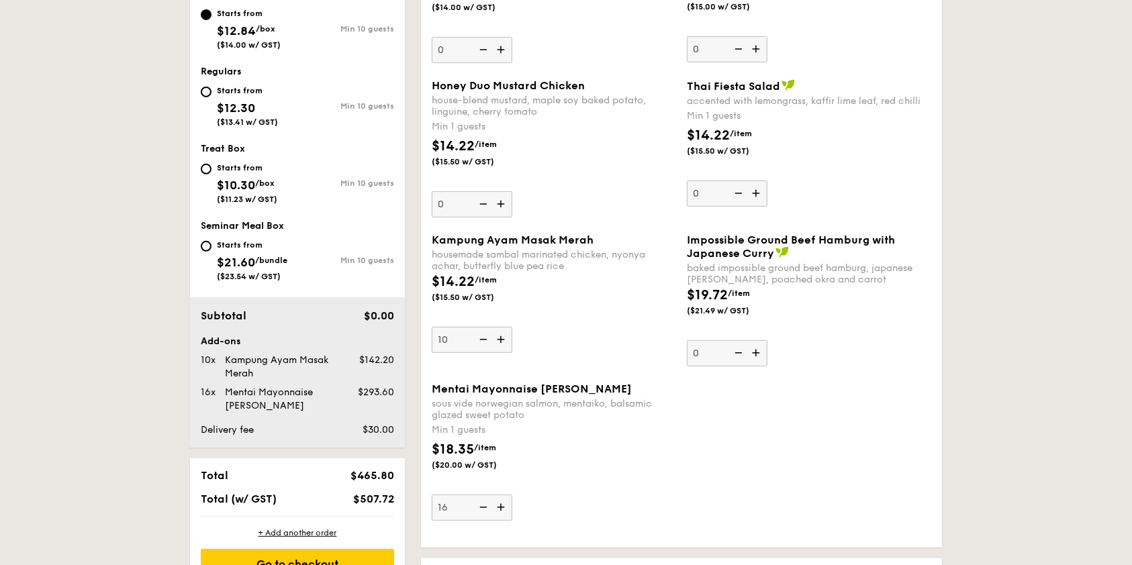
click at [512, 495] on img at bounding box center [502, 508] width 20 height 26
click at [512, 495] on input "16" at bounding box center [472, 508] width 81 height 26
click at [512, 495] on img at bounding box center [502, 508] width 20 height 26
click at [512, 495] on input "17" at bounding box center [472, 508] width 81 height 26
click at [512, 495] on img at bounding box center [502, 508] width 20 height 26
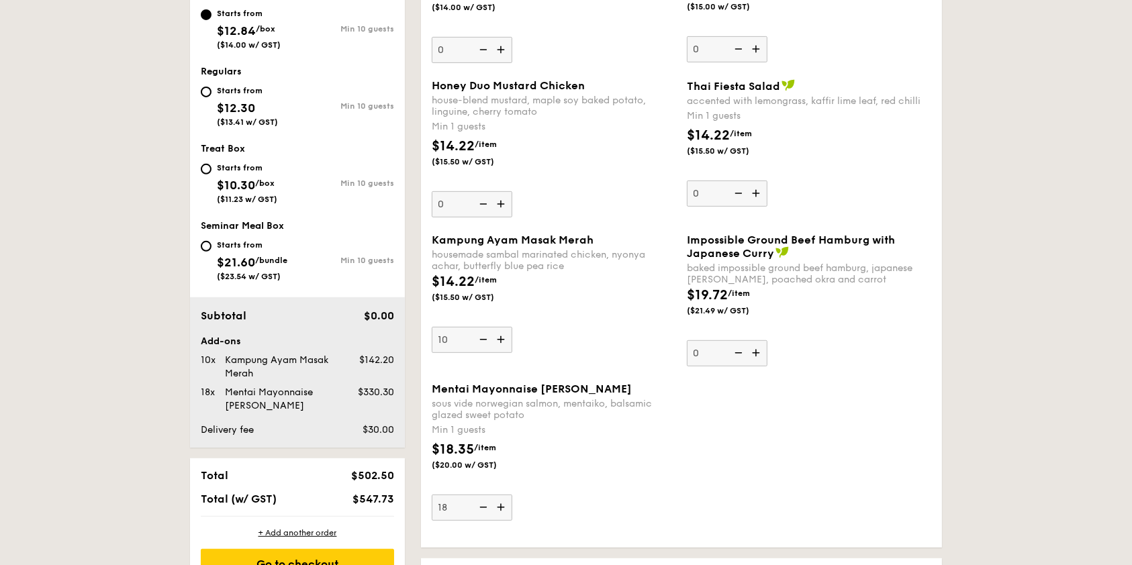
click at [512, 495] on input "18" at bounding box center [472, 508] width 81 height 26
click at [512, 495] on img at bounding box center [502, 508] width 20 height 26
click at [512, 495] on input "19" at bounding box center [472, 508] width 81 height 26
type input "20"
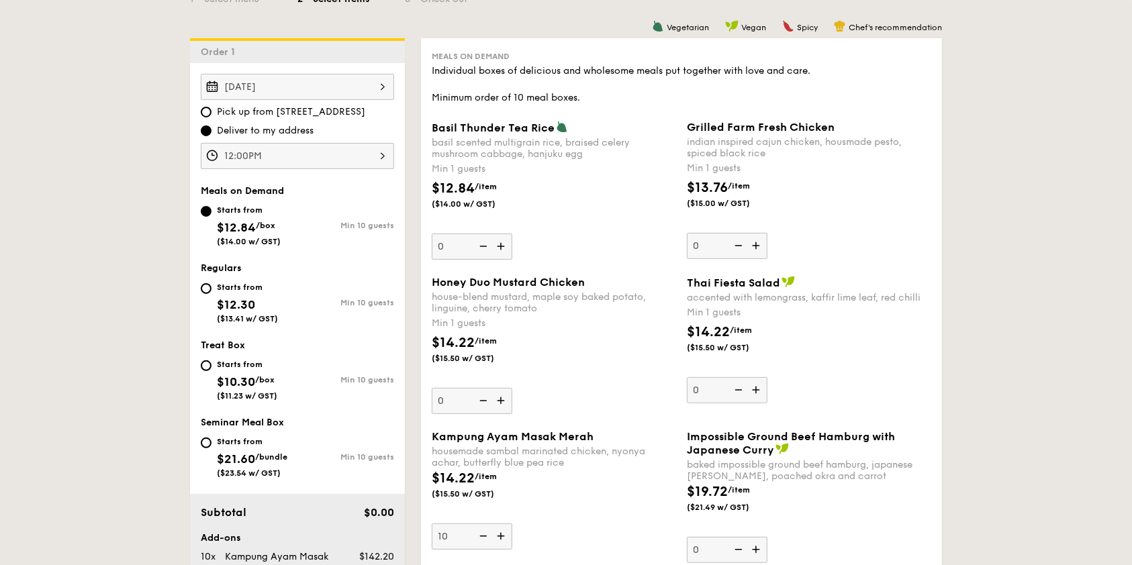
scroll to position [358, 0]
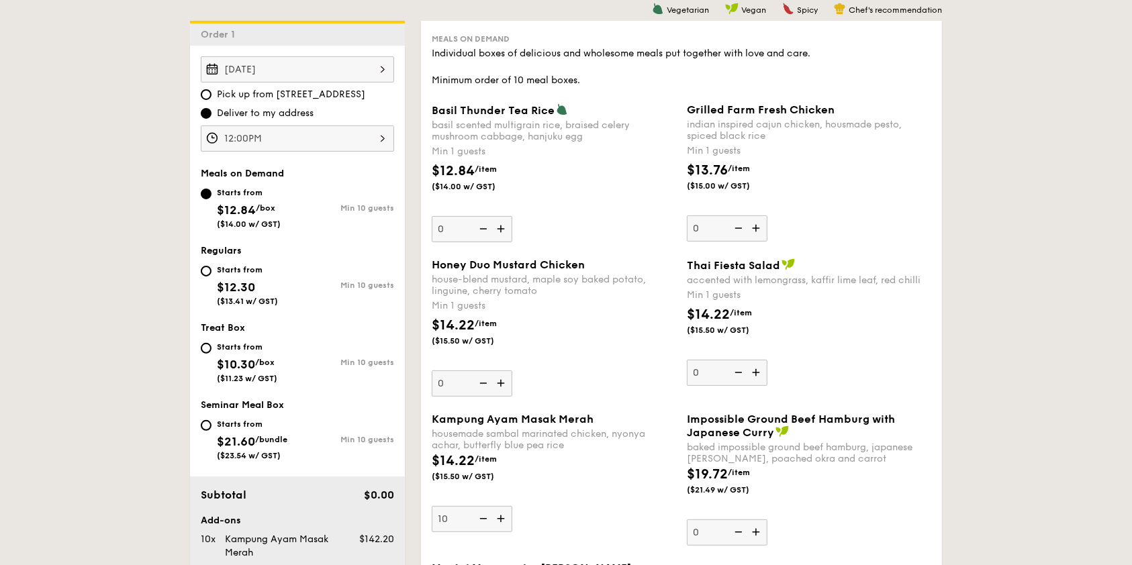
click at [757, 216] on img at bounding box center [757, 229] width 20 height 26
click at [757, 216] on input "0" at bounding box center [727, 229] width 81 height 26
click at [757, 216] on img at bounding box center [757, 229] width 20 height 26
click at [757, 216] on input "1" at bounding box center [727, 229] width 81 height 26
click at [757, 216] on img at bounding box center [757, 229] width 20 height 26
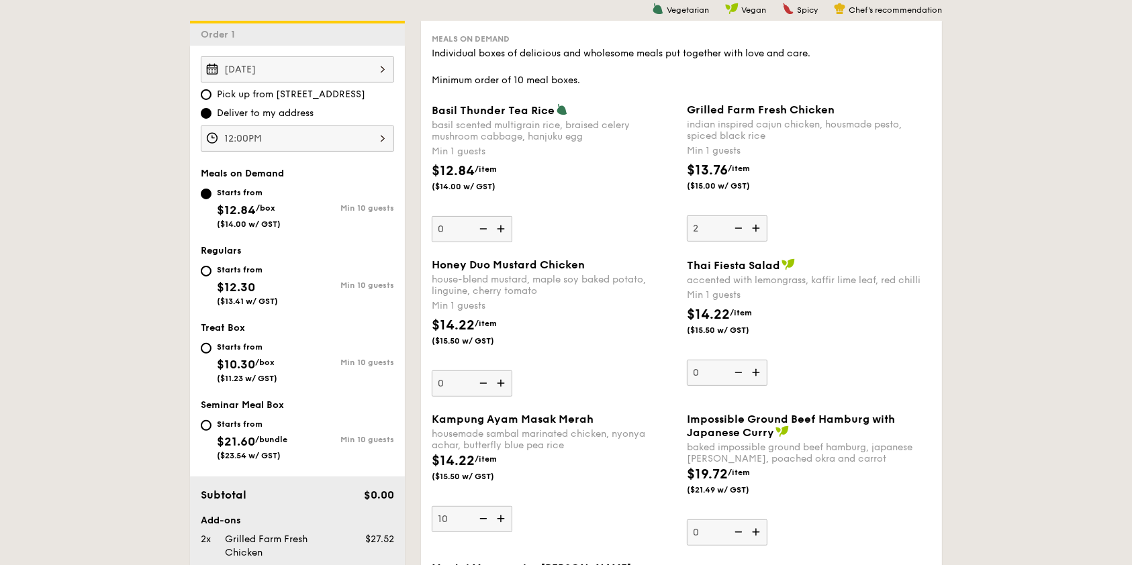
click at [757, 216] on input "2" at bounding box center [727, 229] width 81 height 26
click at [757, 216] on img at bounding box center [757, 229] width 20 height 26
click at [757, 216] on input "3" at bounding box center [727, 229] width 81 height 26
click at [757, 216] on img at bounding box center [757, 229] width 20 height 26
click at [757, 216] on input "4" at bounding box center [727, 229] width 81 height 26
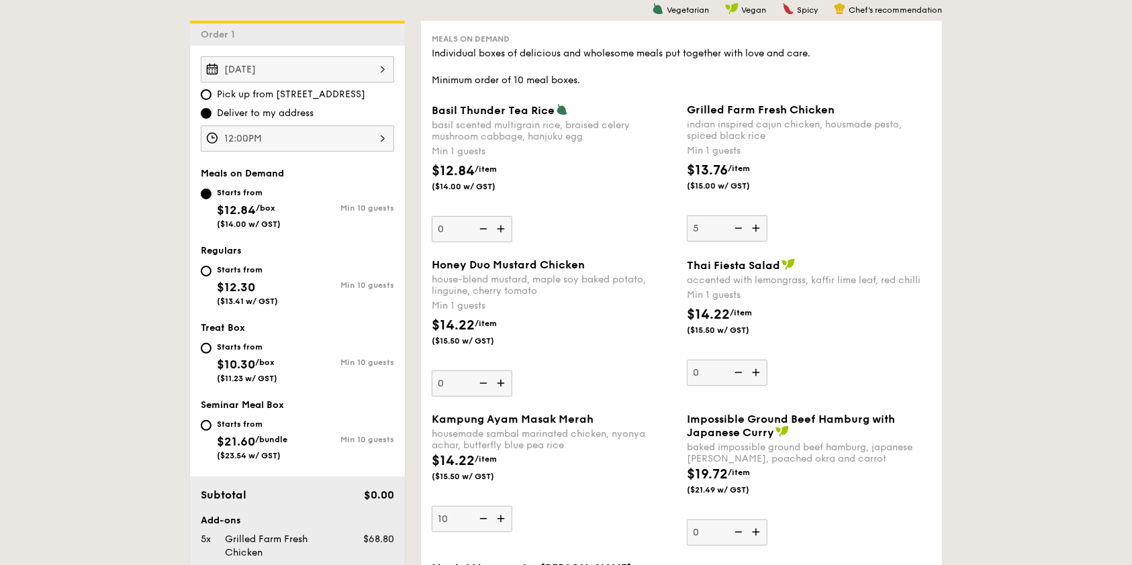
click at [757, 216] on img at bounding box center [757, 229] width 20 height 26
click at [757, 216] on input "5" at bounding box center [727, 229] width 81 height 26
click at [757, 216] on img at bounding box center [757, 229] width 20 height 26
click at [757, 216] on input "6" at bounding box center [727, 229] width 81 height 26
click at [757, 216] on img at bounding box center [757, 229] width 20 height 26
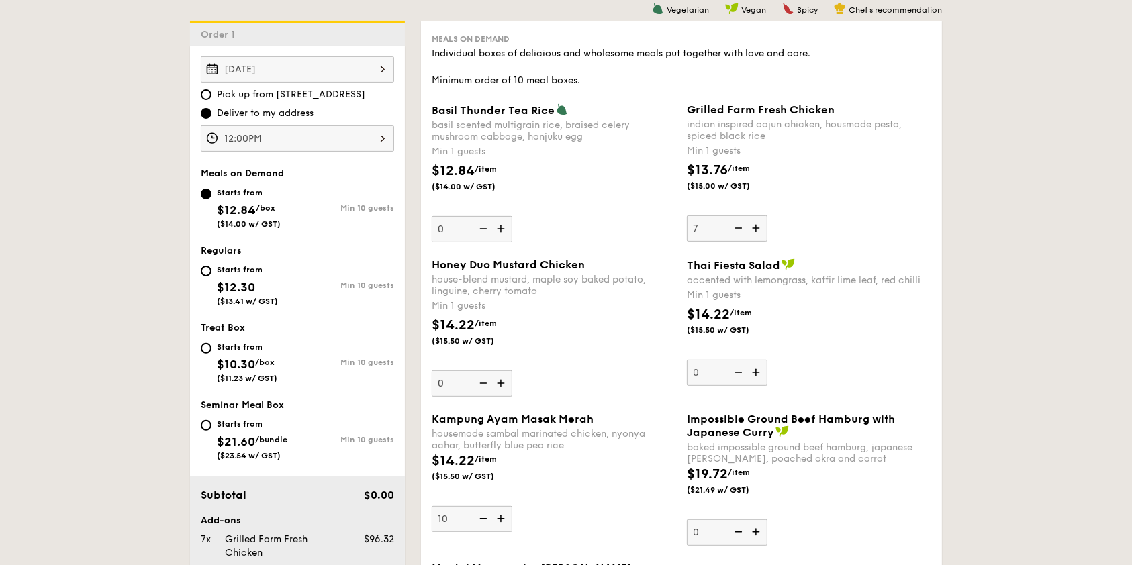
click at [757, 216] on input "7" at bounding box center [727, 229] width 81 height 26
click at [757, 216] on img at bounding box center [757, 229] width 20 height 26
click at [757, 216] on input "8" at bounding box center [727, 229] width 81 height 26
click at [757, 216] on img at bounding box center [757, 229] width 20 height 26
click at [757, 216] on input "9" at bounding box center [727, 229] width 81 height 26
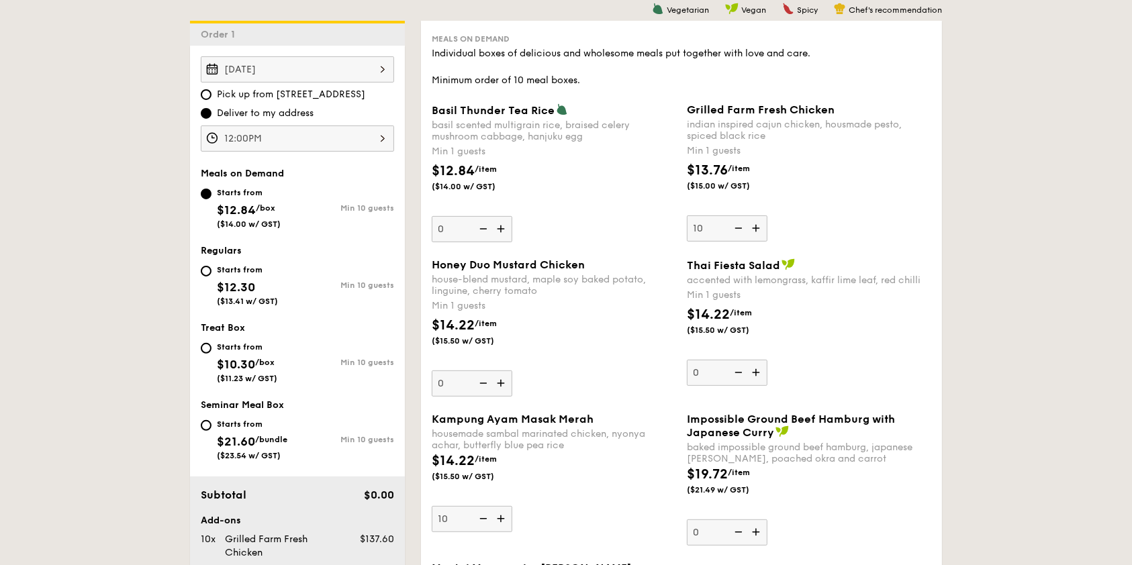
click at [757, 216] on img at bounding box center [757, 229] width 20 height 26
click at [757, 216] on input "10" at bounding box center [727, 229] width 81 height 26
click at [757, 216] on img at bounding box center [757, 229] width 20 height 26
click at [757, 216] on input "11" at bounding box center [727, 229] width 81 height 26
click at [743, 216] on img at bounding box center [737, 229] width 20 height 26
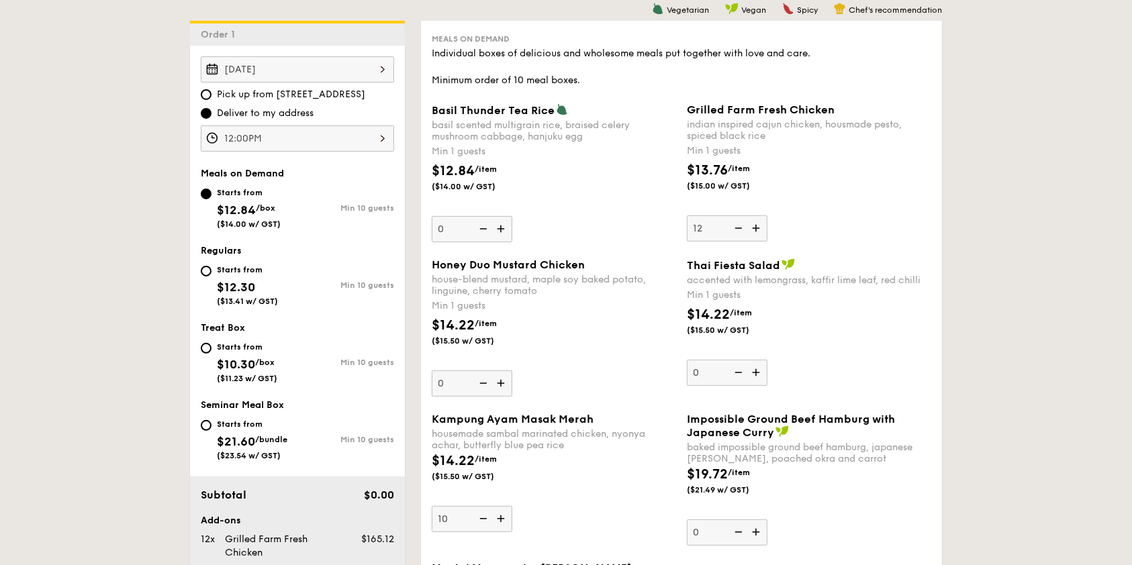
click at [743, 216] on input "12" at bounding box center [727, 229] width 81 height 26
click at [743, 216] on img at bounding box center [737, 229] width 20 height 26
click at [743, 216] on input "11" at bounding box center [727, 229] width 81 height 26
type input "10"
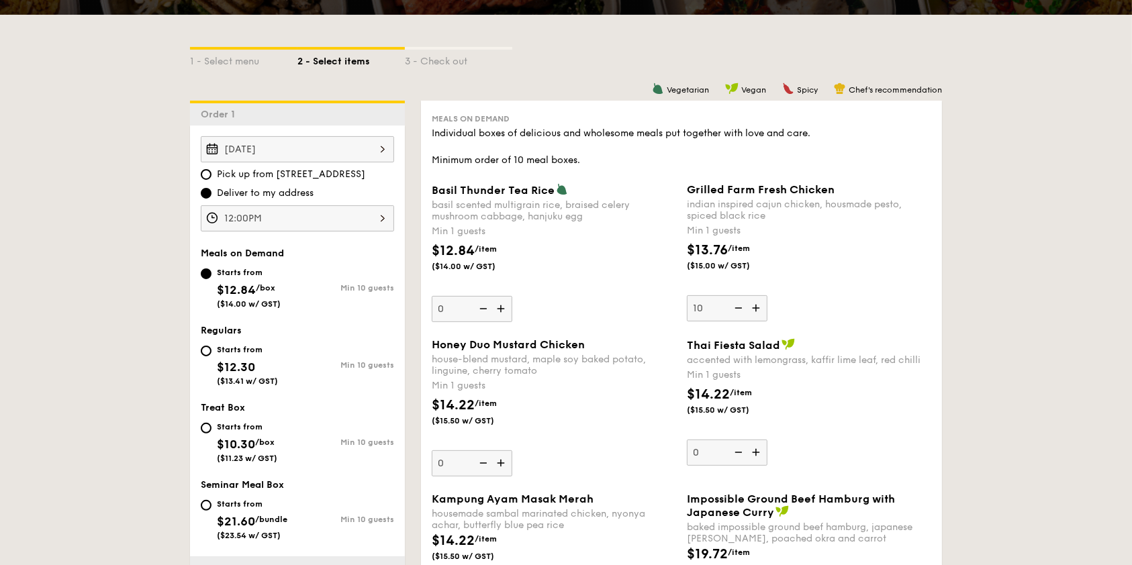
scroll to position [269, 0]
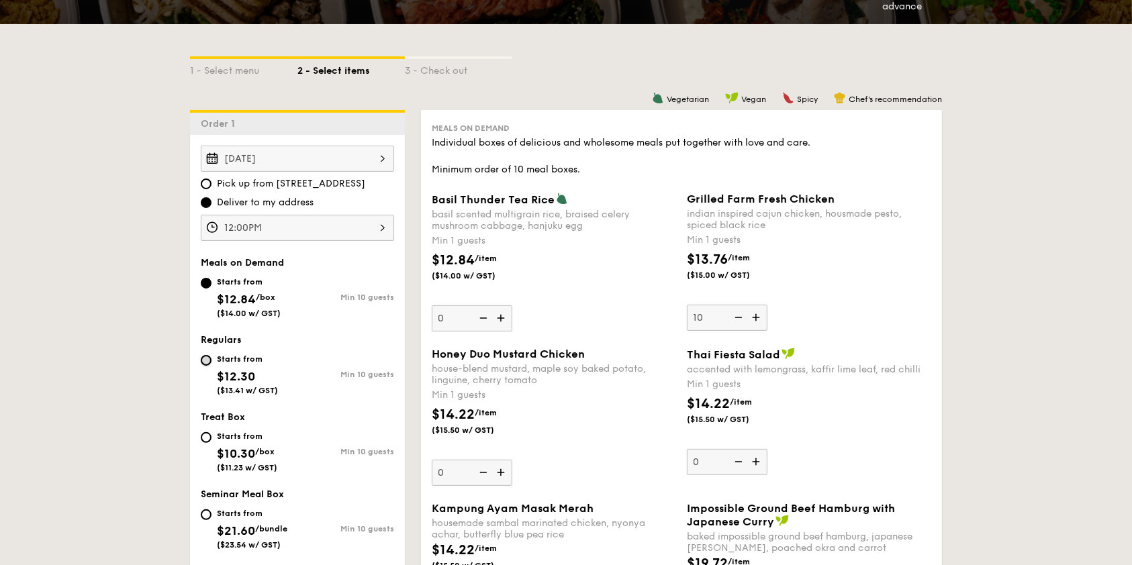
click at [212, 355] on input "Starts from $12.30 ($13.41 w/ GST) Min 10 guests" at bounding box center [206, 360] width 11 height 11
radio input "true"
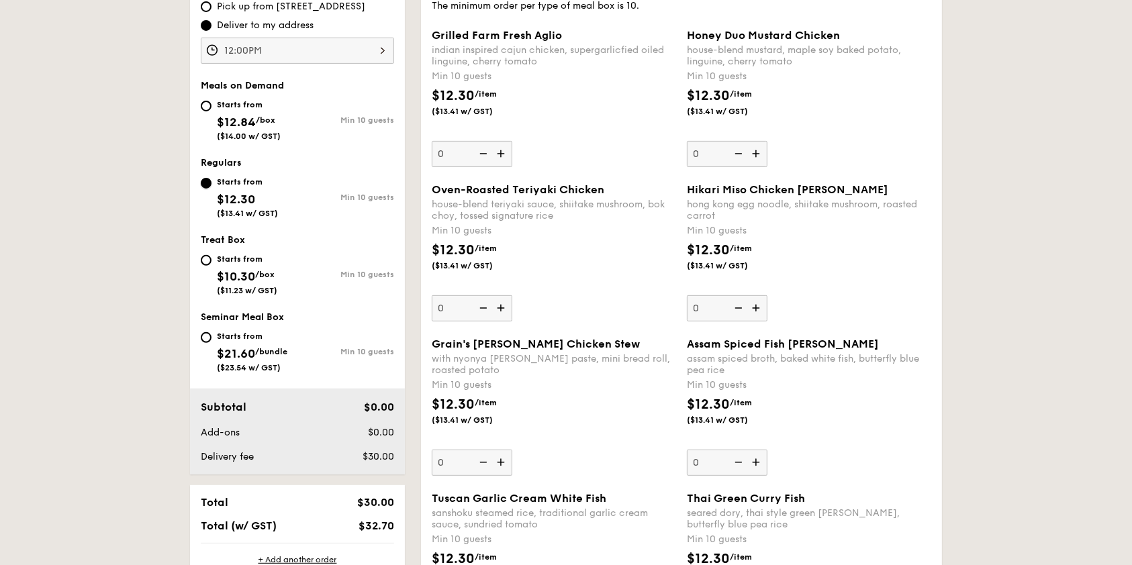
scroll to position [358, 0]
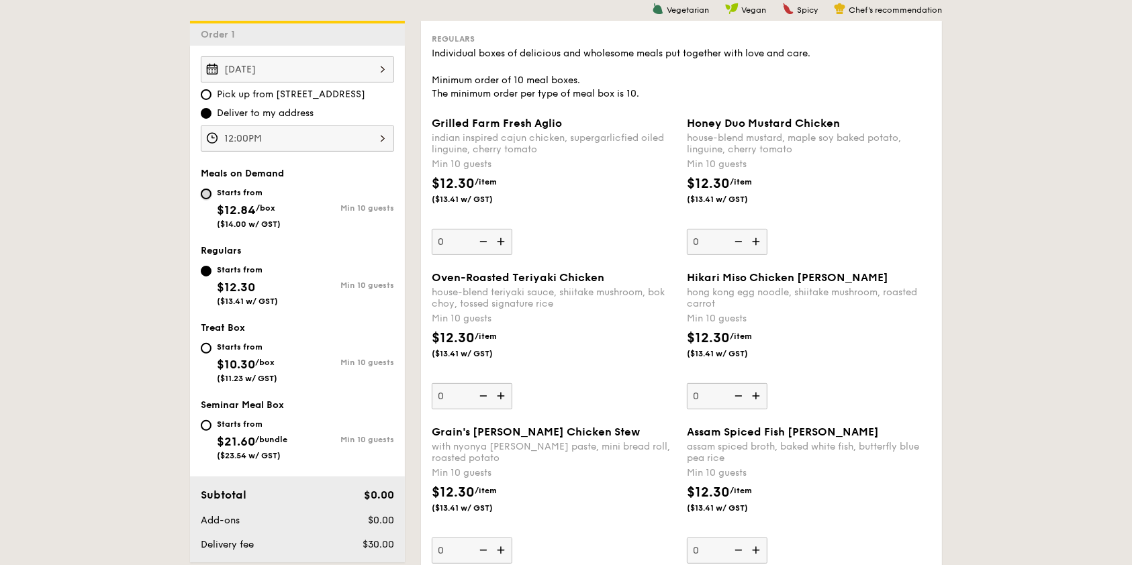
click at [212, 189] on input "Starts from $12.84 /box ($14.00 w/ GST) Min 10 guests" at bounding box center [206, 194] width 11 height 11
radio input "true"
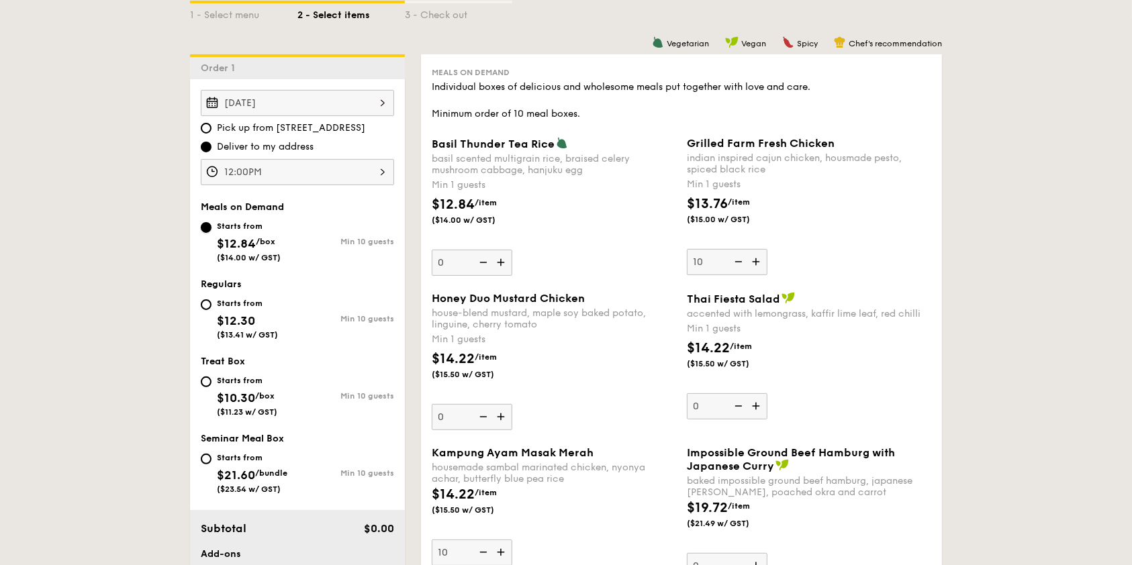
scroll to position [269, 0]
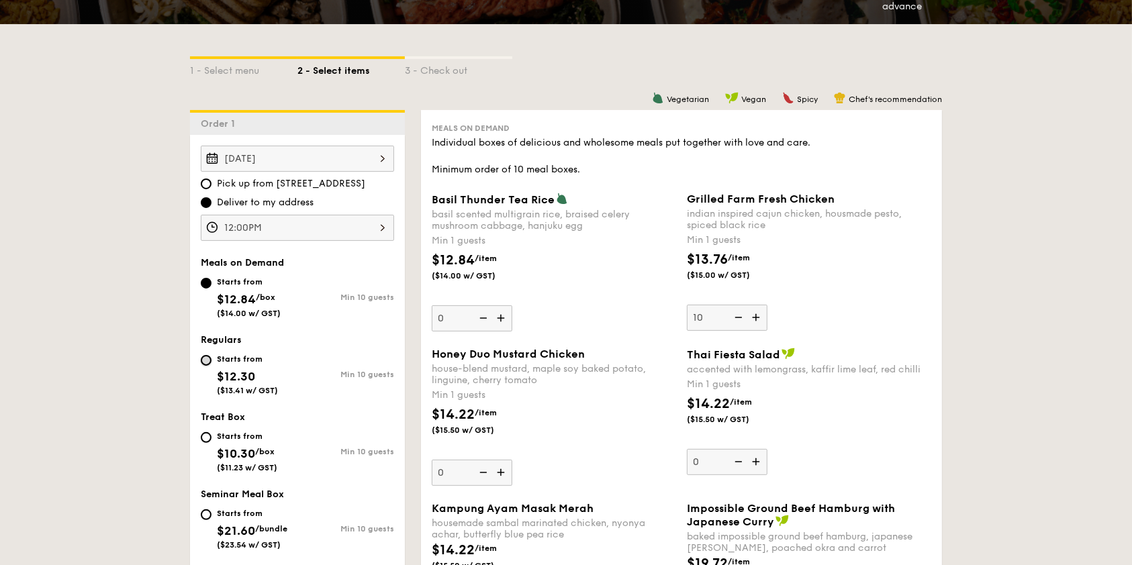
click at [212, 355] on input "Starts from $12.30 ($13.41 w/ GST) Min 10 guests" at bounding box center [206, 360] width 11 height 11
radio input "true"
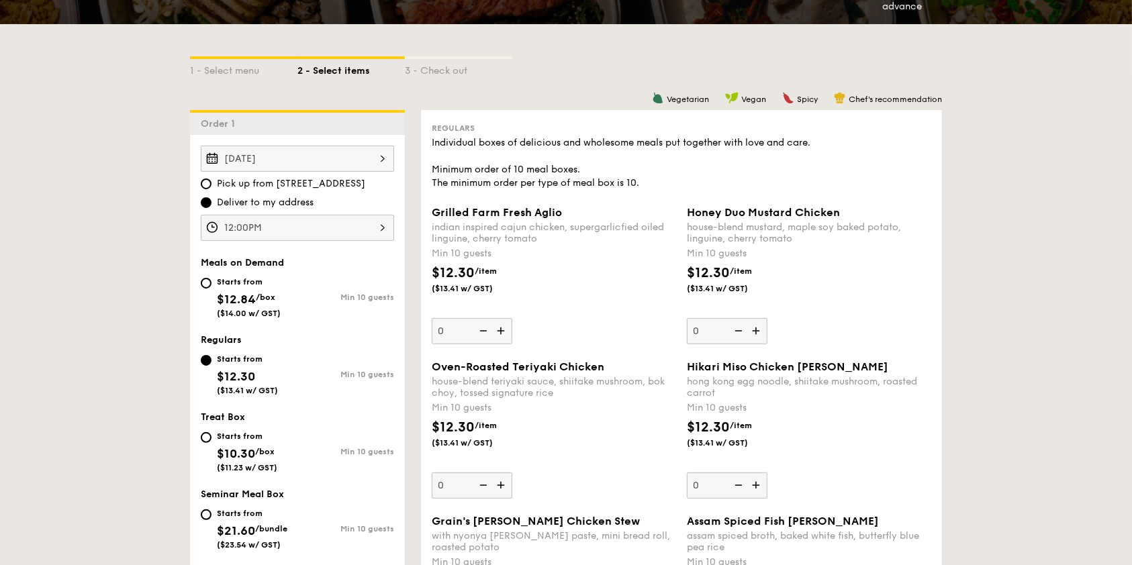
click at [512, 318] on img at bounding box center [502, 331] width 20 height 26
click at [512, 318] on input "0" at bounding box center [472, 331] width 81 height 26
click at [512, 318] on img at bounding box center [502, 331] width 20 height 26
click at [512, 318] on input "10" at bounding box center [472, 331] width 81 height 26
click at [512, 318] on img at bounding box center [502, 331] width 20 height 26
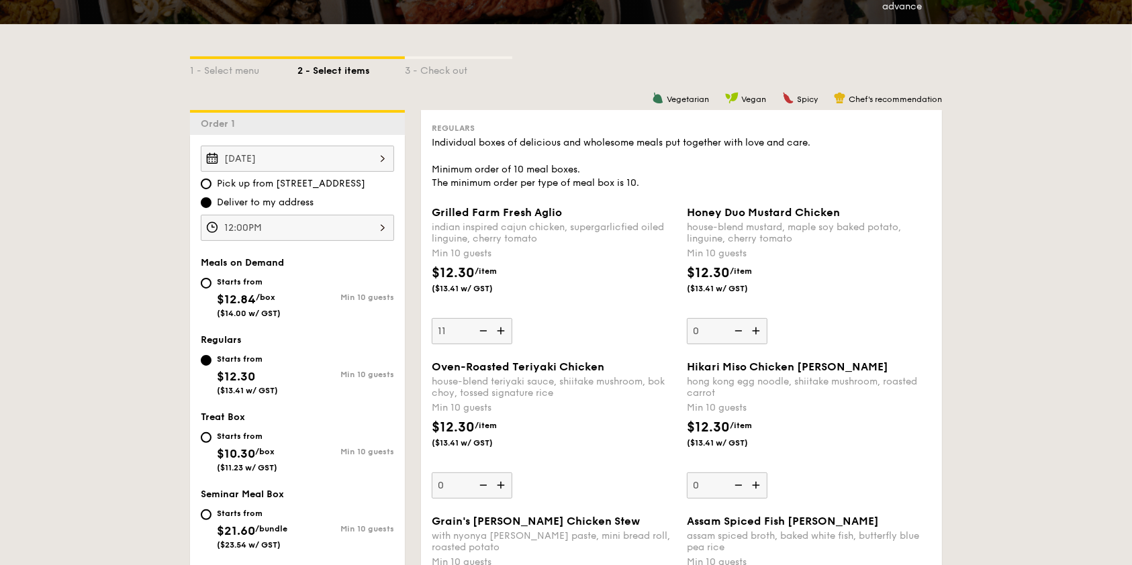
click at [512, 318] on input "11" at bounding box center [472, 331] width 81 height 26
click at [492, 318] on img at bounding box center [482, 331] width 20 height 26
click at [512, 318] on input "12" at bounding box center [472, 331] width 81 height 26
click at [492, 318] on img at bounding box center [482, 331] width 20 height 26
click at [512, 318] on input "11" at bounding box center [472, 331] width 81 height 26
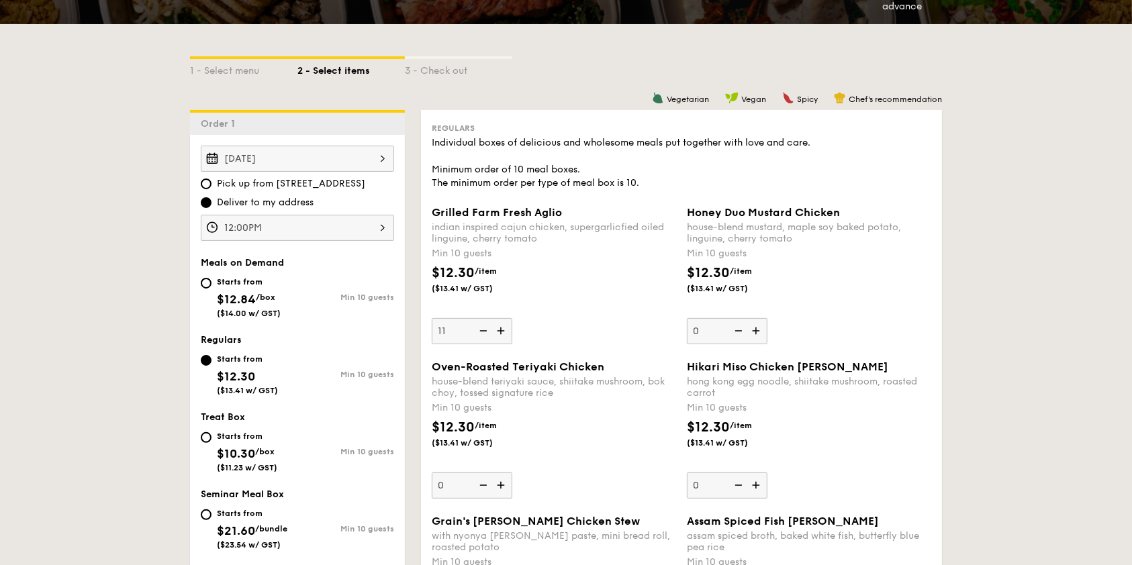
type input "10"
click at [764, 276] on div "Honey Duo Mustard Chicken house-blend mustard, maple soy baked potato, linguine…" at bounding box center [809, 275] width 244 height 138
click at [764, 318] on input "0" at bounding box center [727, 331] width 81 height 26
click at [764, 276] on div "Honey Duo Mustard Chicken house-blend mustard, maple soy baked potato, linguine…" at bounding box center [809, 275] width 244 height 138
click at [764, 318] on input "0" at bounding box center [727, 331] width 81 height 26
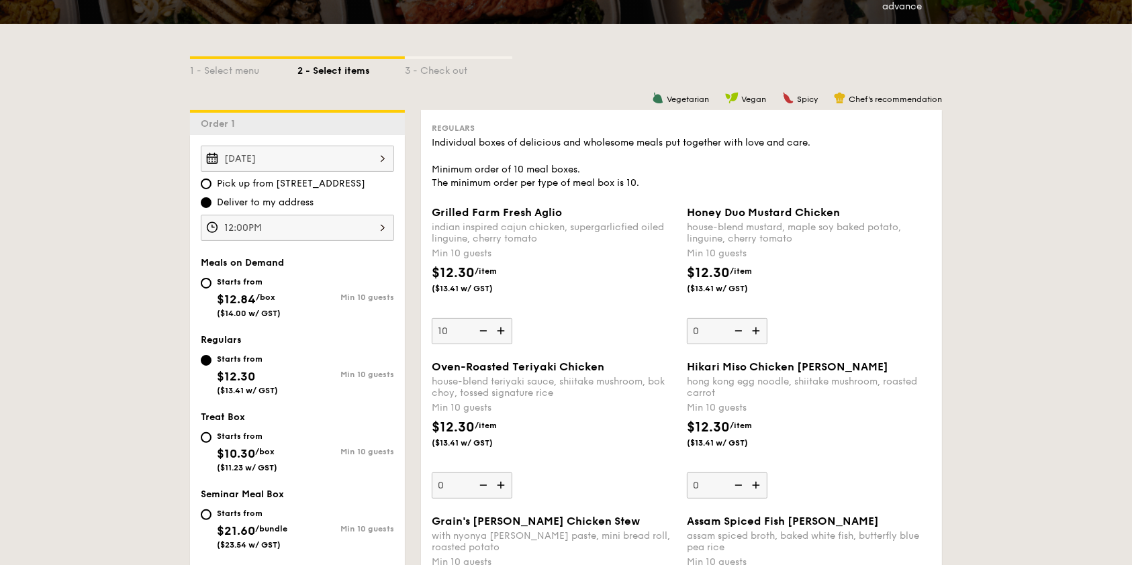
click at [755, 318] on img at bounding box center [757, 331] width 20 height 26
click at [755, 318] on input "0" at bounding box center [727, 331] width 81 height 26
click at [754, 318] on img at bounding box center [757, 331] width 20 height 26
click at [754, 318] on input "10" at bounding box center [727, 331] width 81 height 26
click at [742, 318] on img at bounding box center [737, 331] width 20 height 26
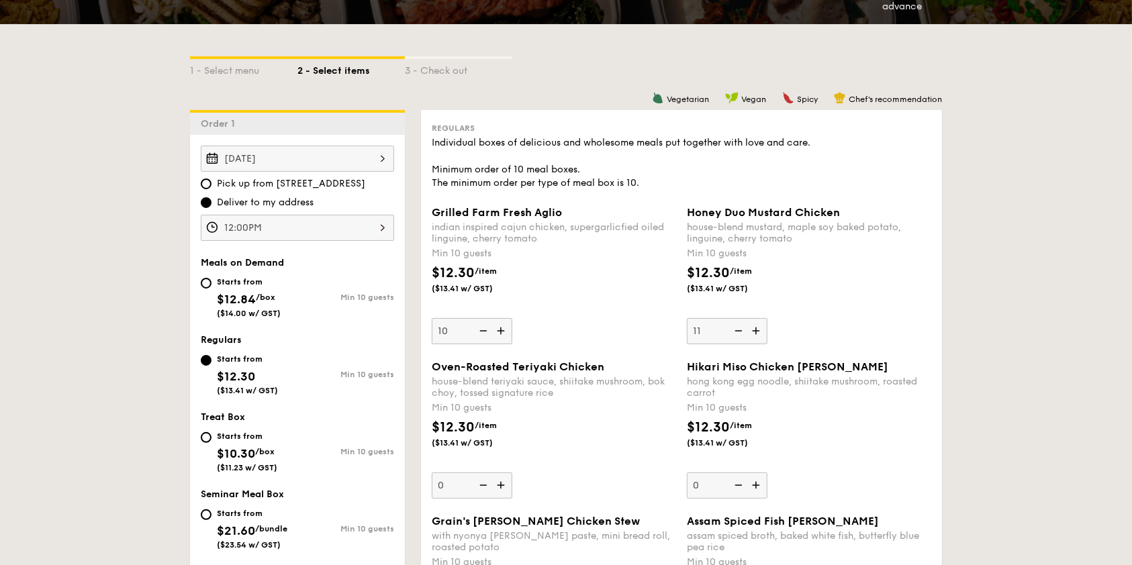
click at [742, 318] on input "11" at bounding box center [727, 331] width 81 height 26
type input "10"
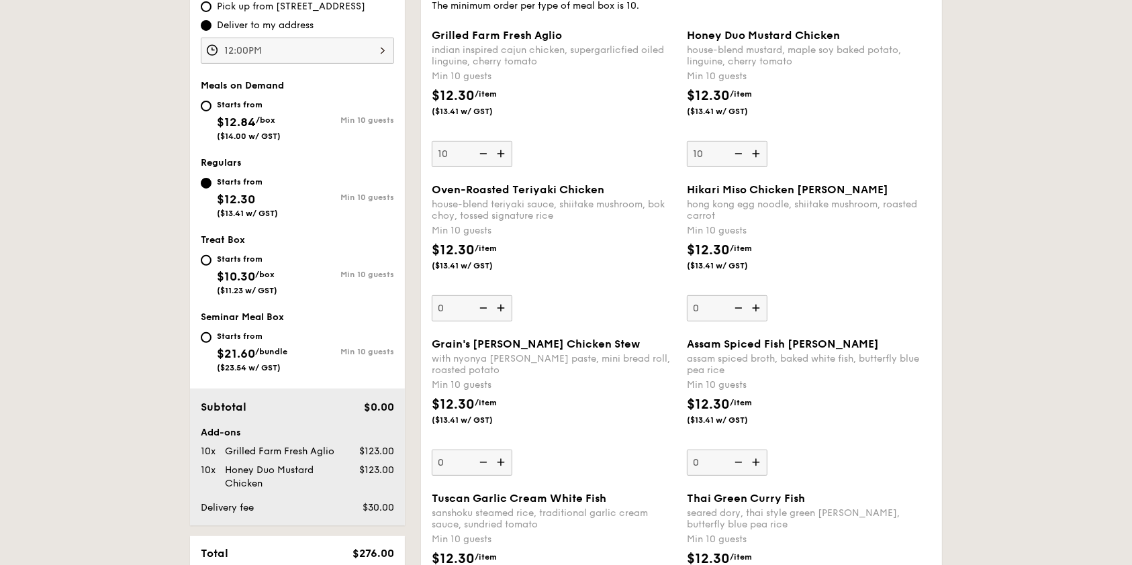
scroll to position [447, 0]
click at [212, 99] on input "Starts from $12.84 /box ($14.00 w/ GST) Min 10 guests" at bounding box center [206, 104] width 11 height 11
radio input "true"
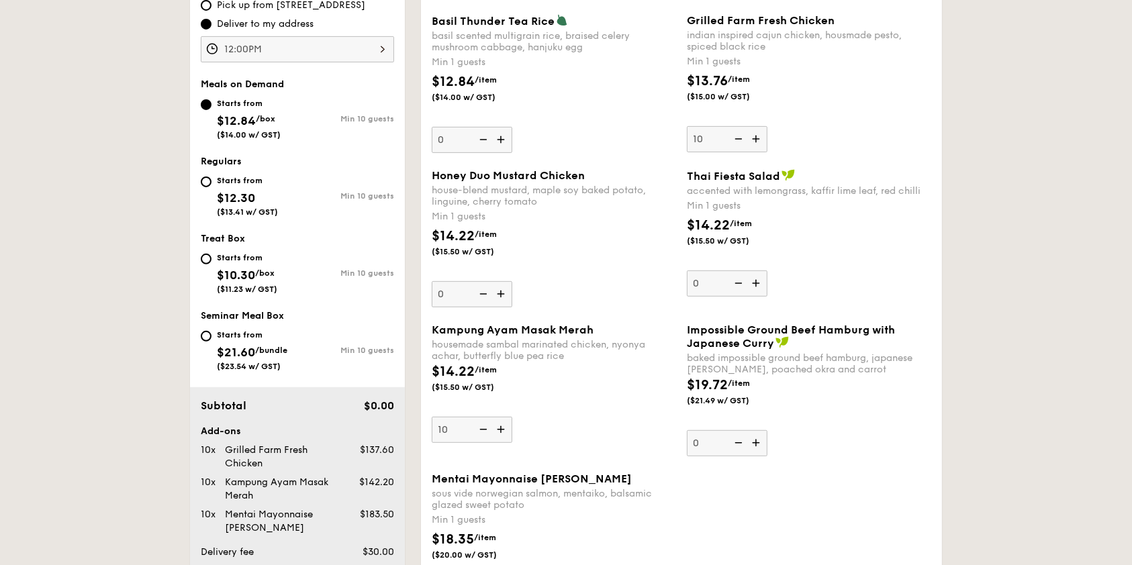
click at [708, 473] on div "Mentai Mayonnaise Aburi Salmon sous vide norwegian salmon, mentaiko, balsamic g…" at bounding box center [681, 550] width 510 height 154
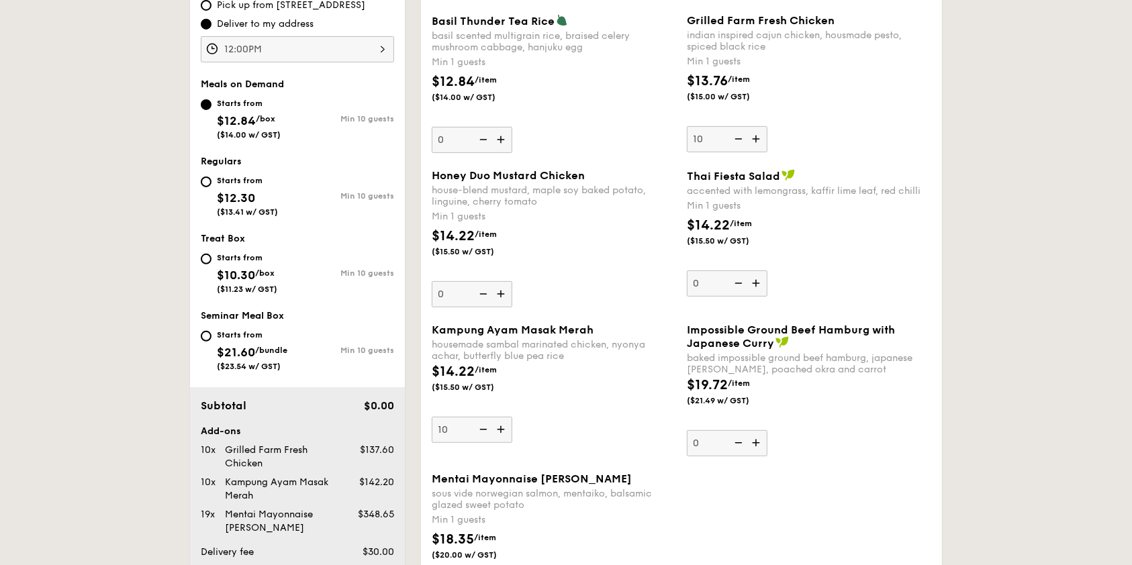
type input "20"
